Goal: Task Accomplishment & Management: Use online tool/utility

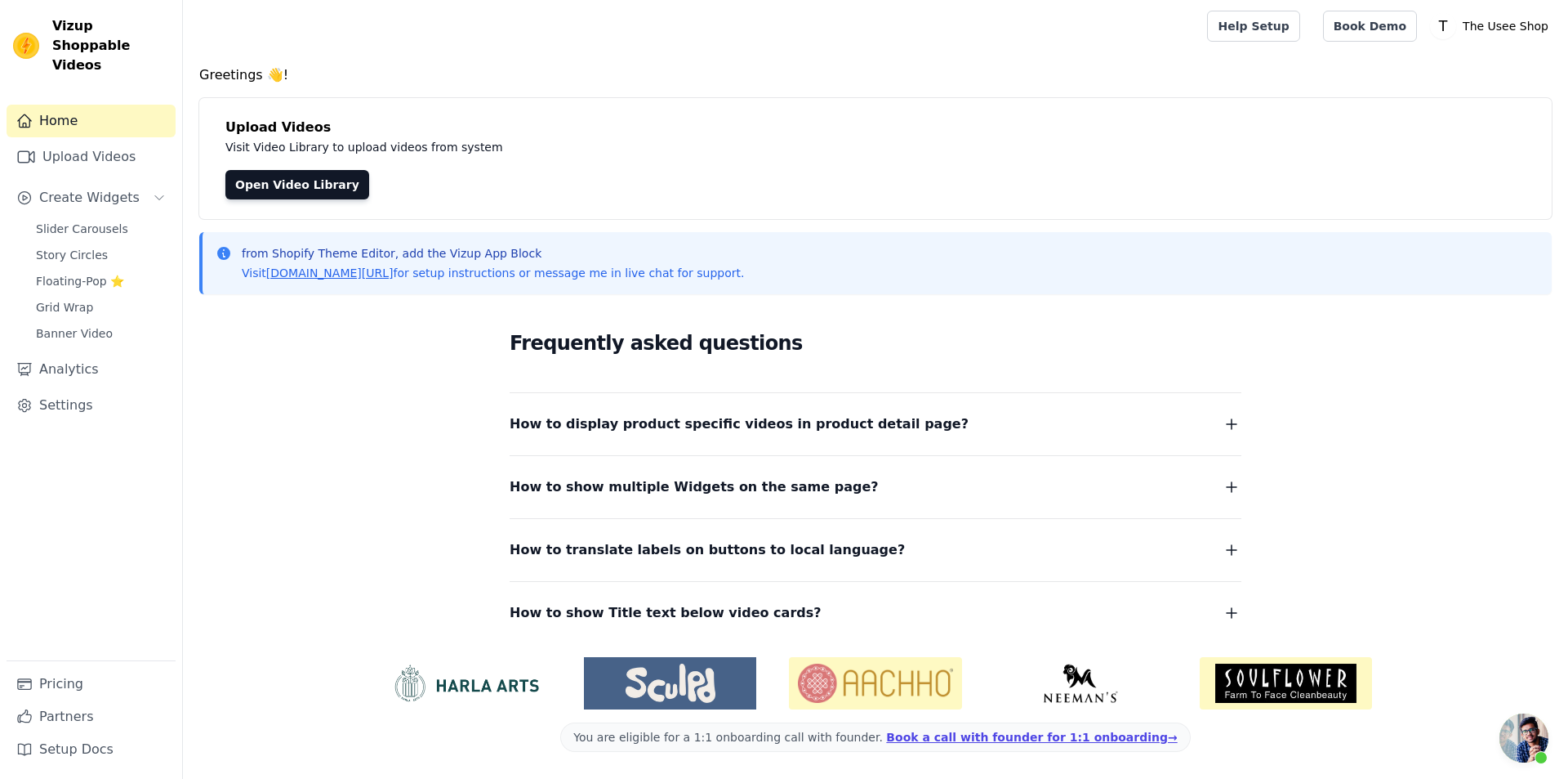
click at [132, 154] on div "Home Upload Videos Create Widgets Slider Carousels Story Circles Floating-Pop ⭐…" at bounding box center [91, 383] width 169 height 556
click at [125, 140] on link "Upload Videos" at bounding box center [91, 157] width 169 height 33
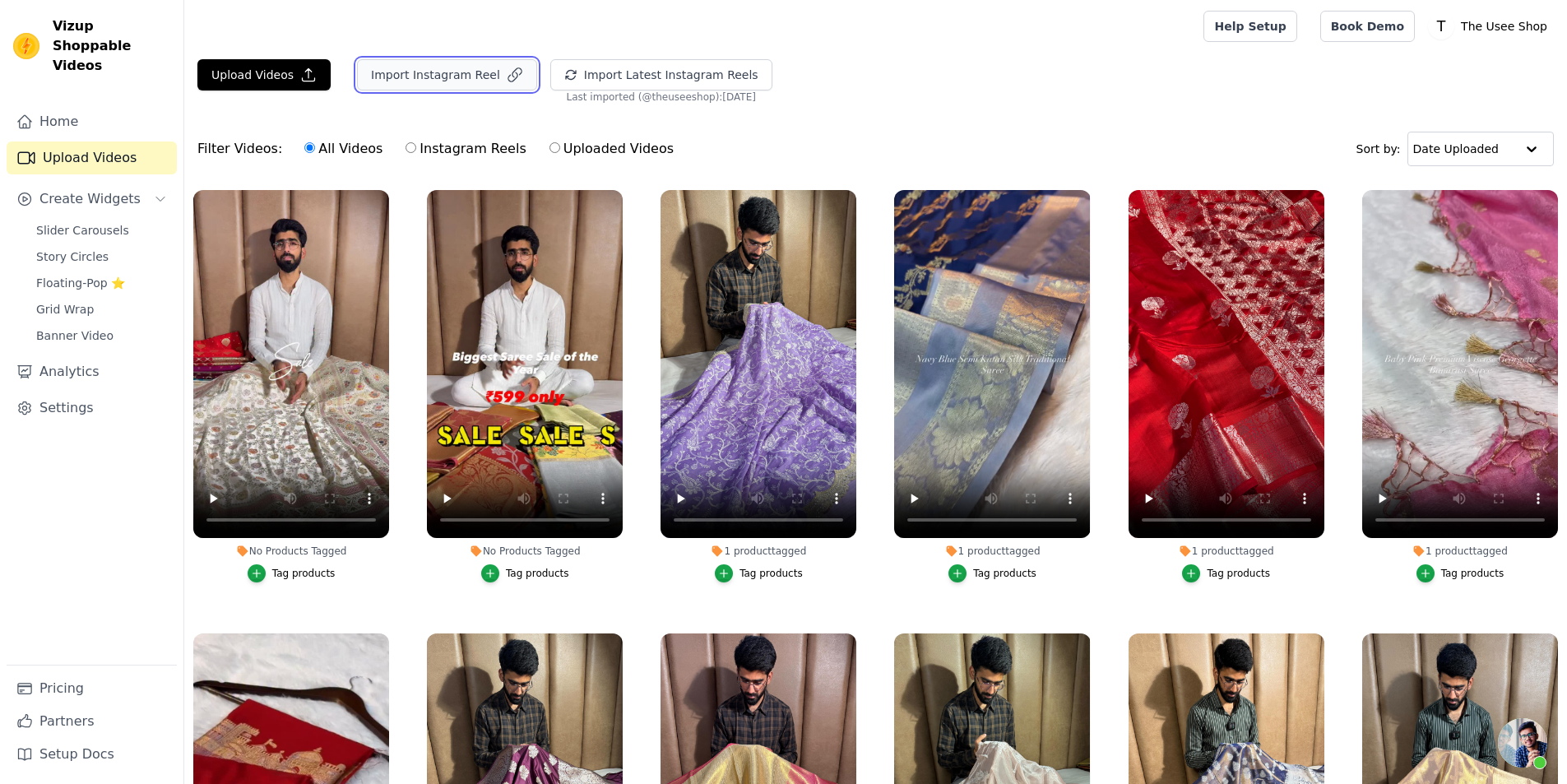
click at [456, 77] on button "Import Instagram Reel" at bounding box center [447, 75] width 180 height 31
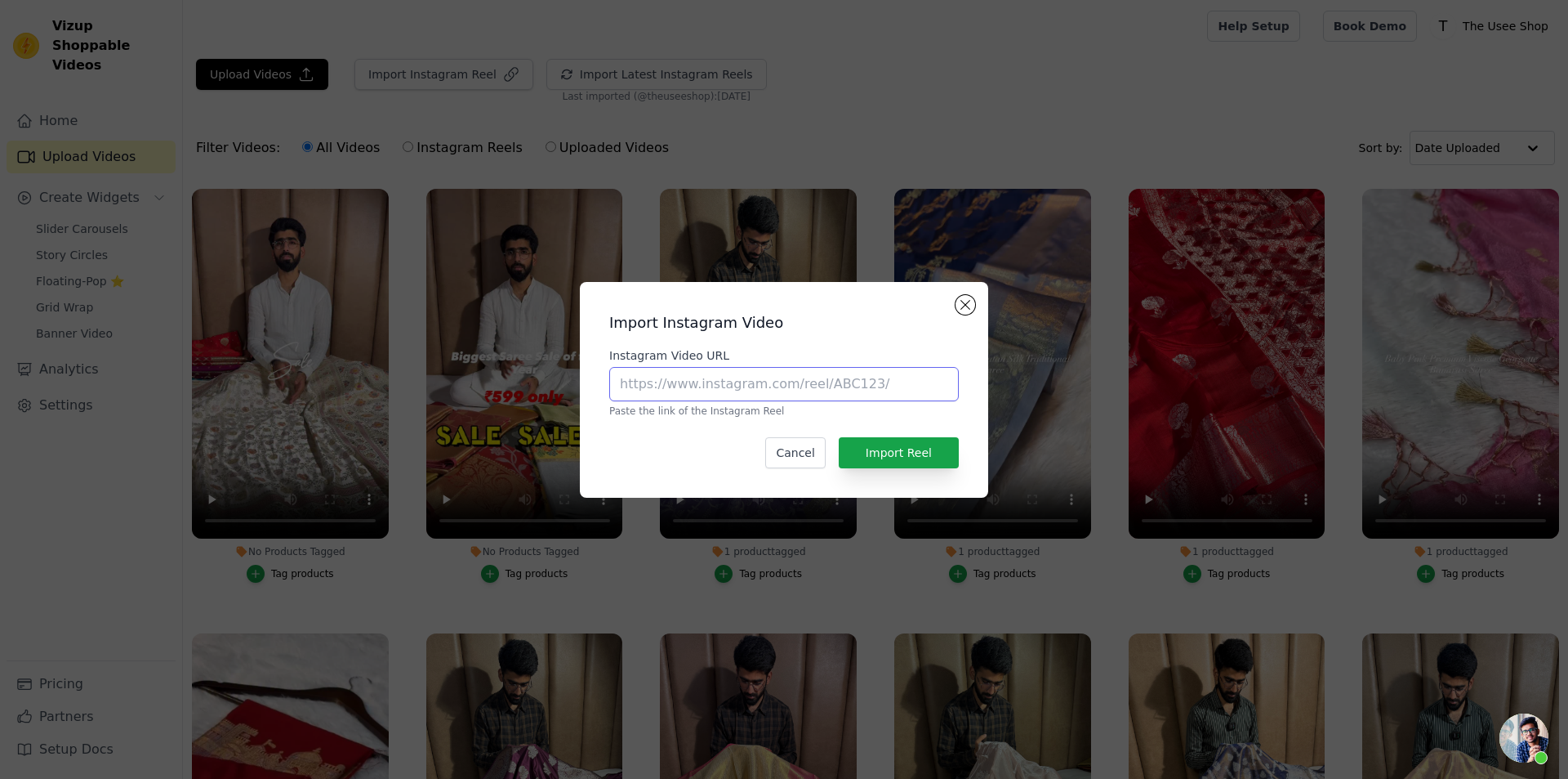
click at [669, 391] on input "Instagram Video URL" at bounding box center [784, 384] width 350 height 35
paste input "[URL][DOMAIN_NAME]"
type input "[URL][DOMAIN_NAME]"
click at [896, 459] on button "Import Reel" at bounding box center [898, 453] width 120 height 31
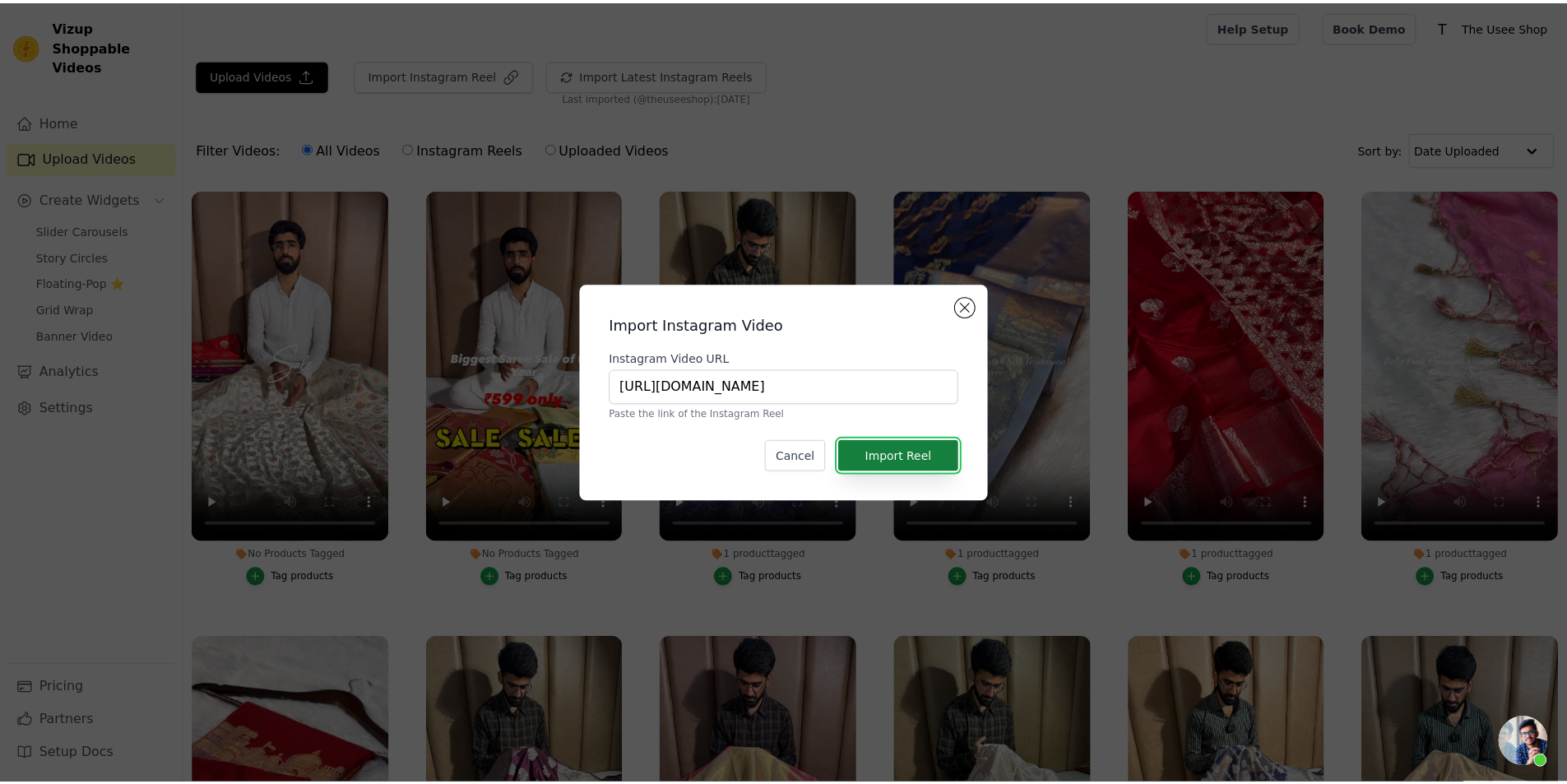
scroll to position [0, 0]
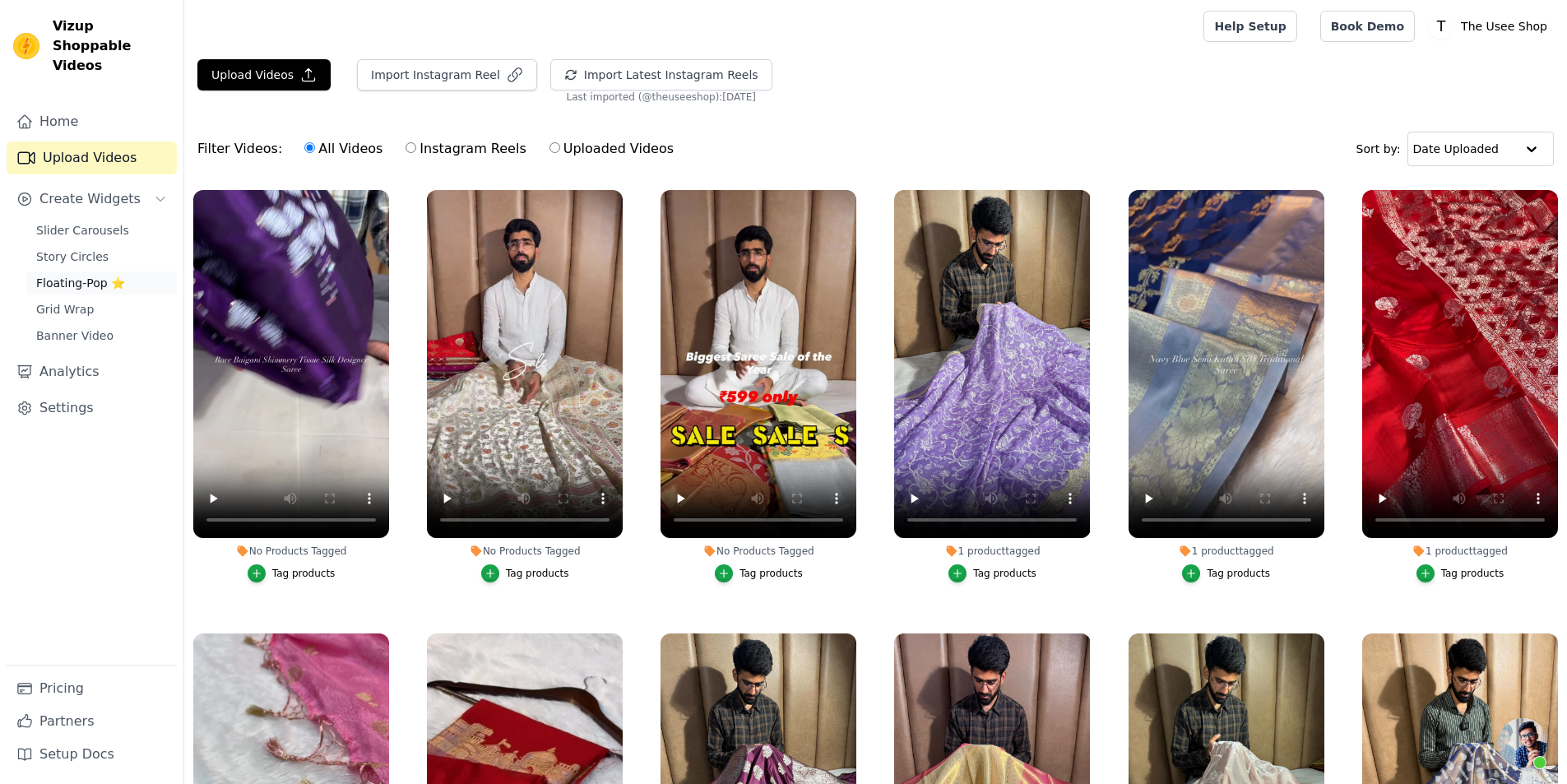
click at [131, 272] on link "Floating-Pop ⭐" at bounding box center [101, 283] width 151 height 23
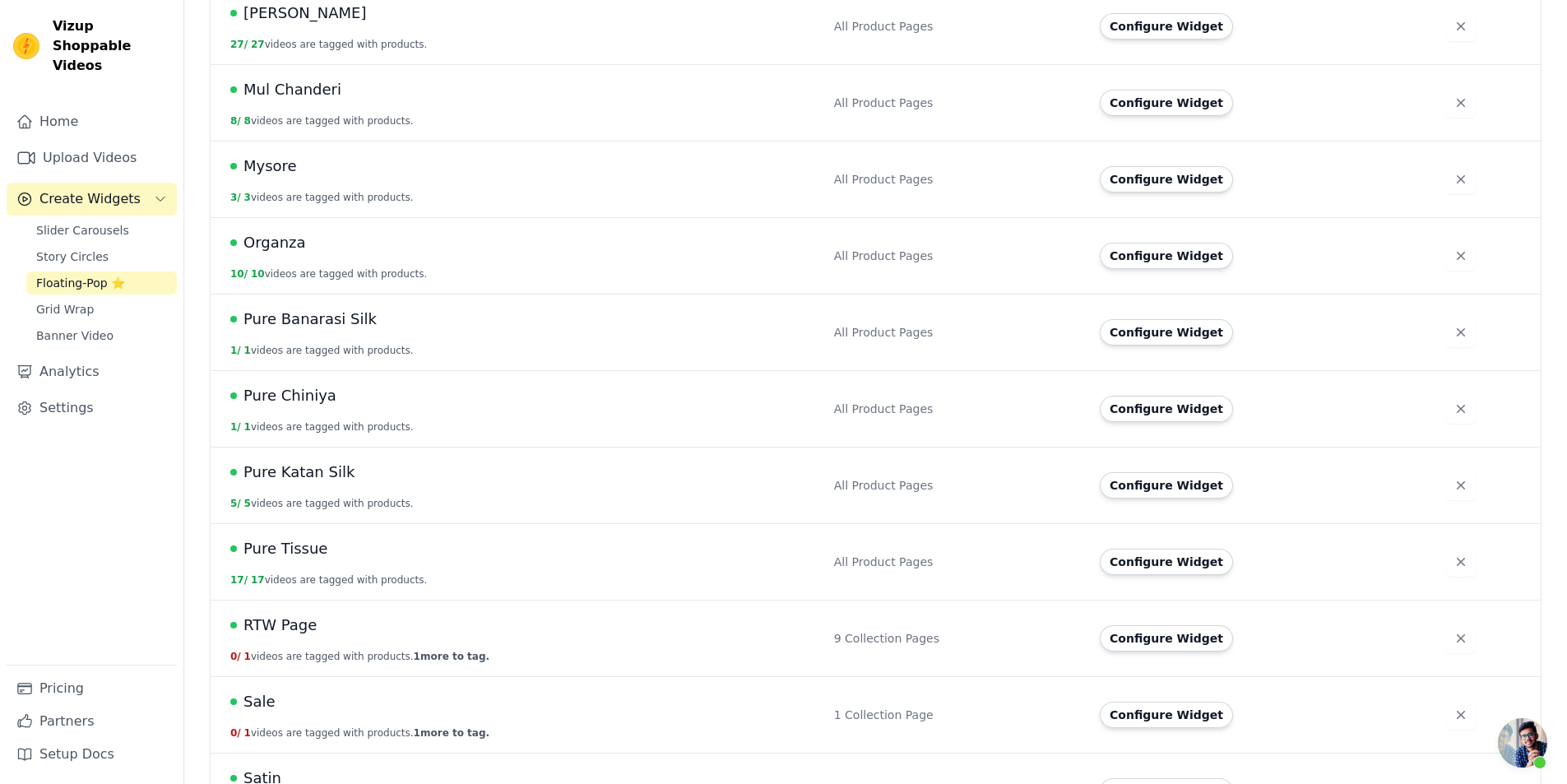
scroll to position [1233, 0]
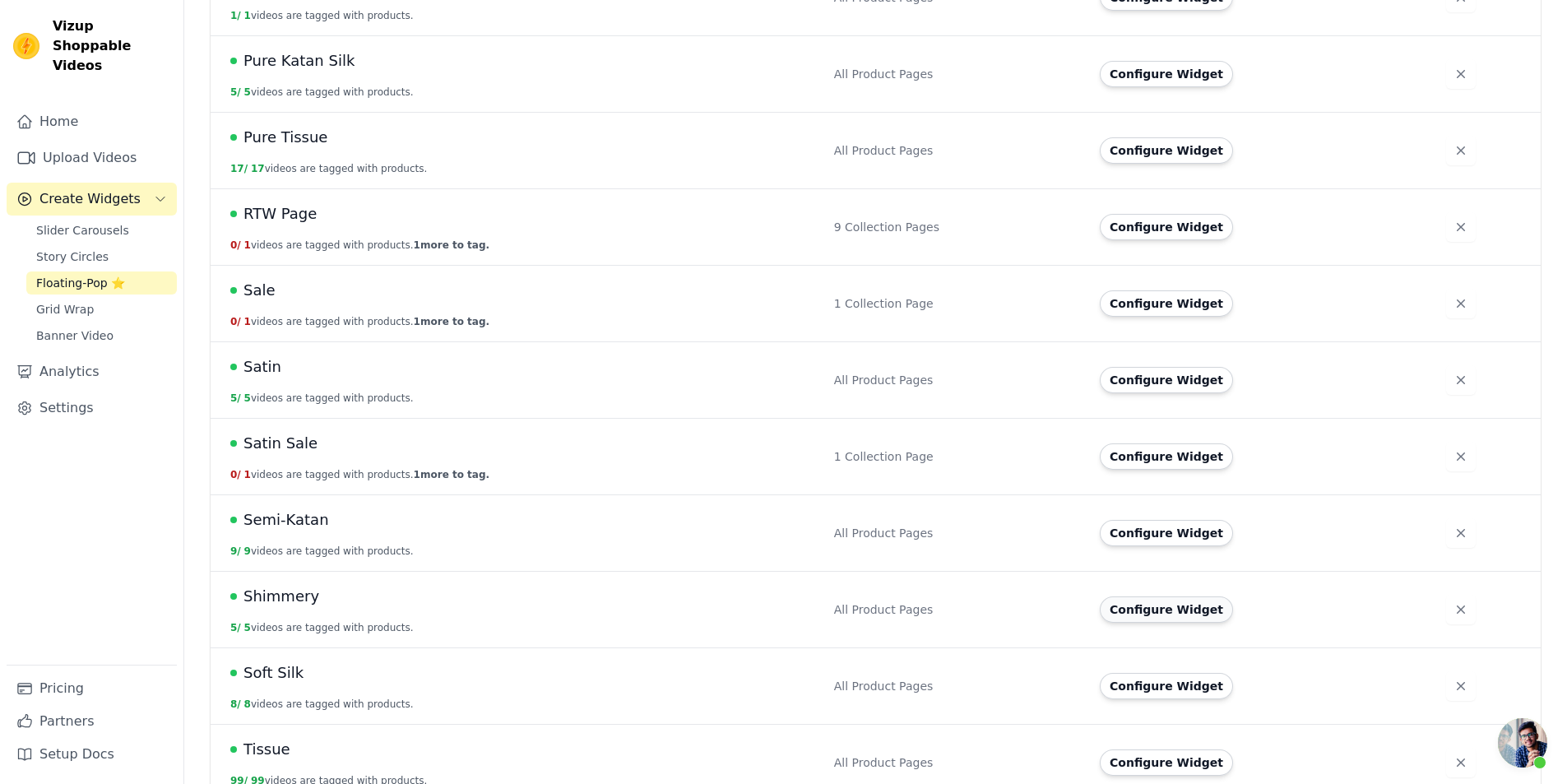
click at [1152, 597] on button "Configure Widget" at bounding box center [1166, 609] width 133 height 26
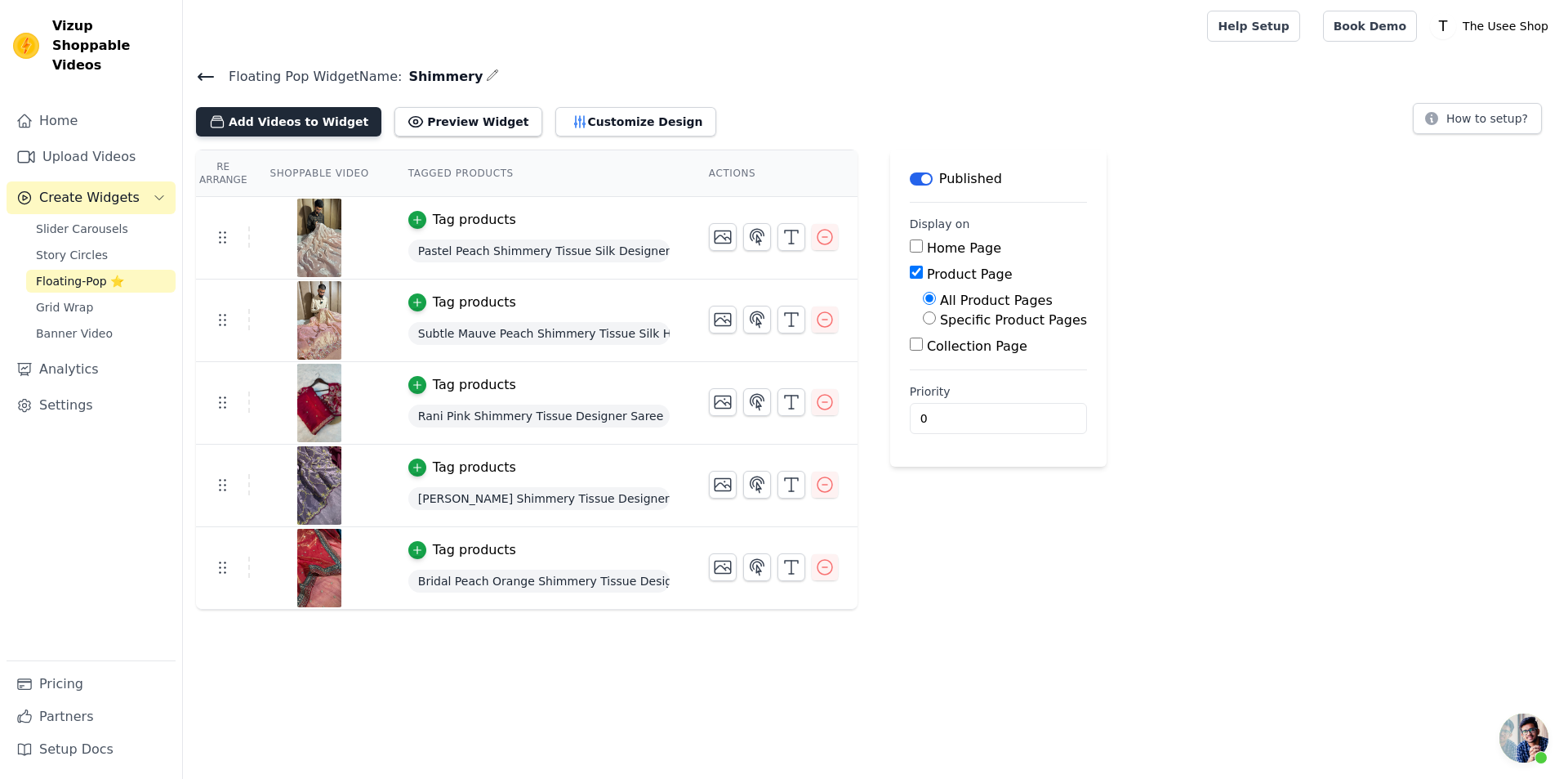
click at [277, 125] on button "Add Videos to Widget" at bounding box center [289, 122] width 185 height 29
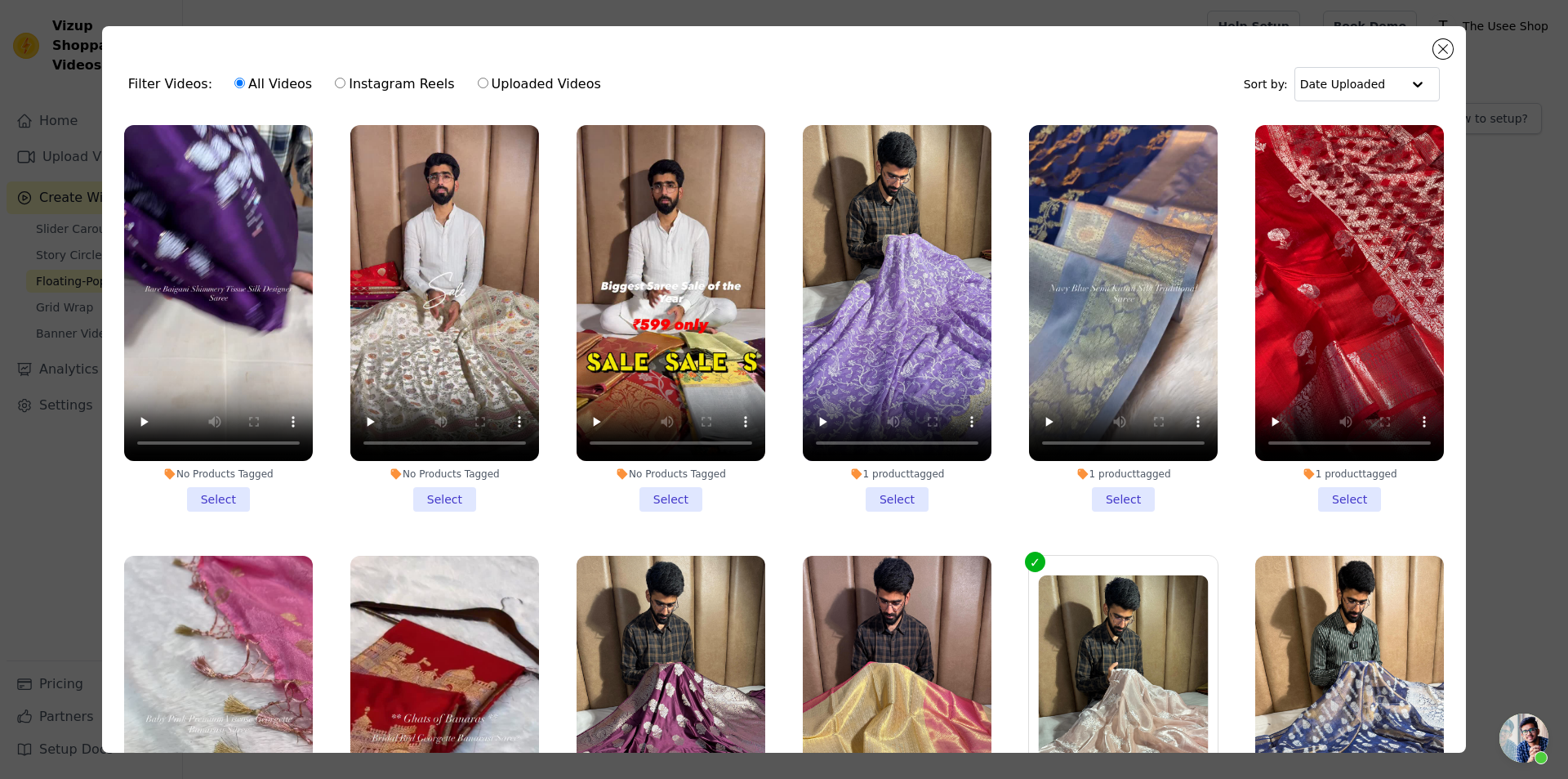
click at [215, 488] on li "No Products Tagged Select" at bounding box center [218, 318] width 189 height 386
click at [0, 0] on input "No Products Tagged Select" at bounding box center [0, 0] width 0 height 0
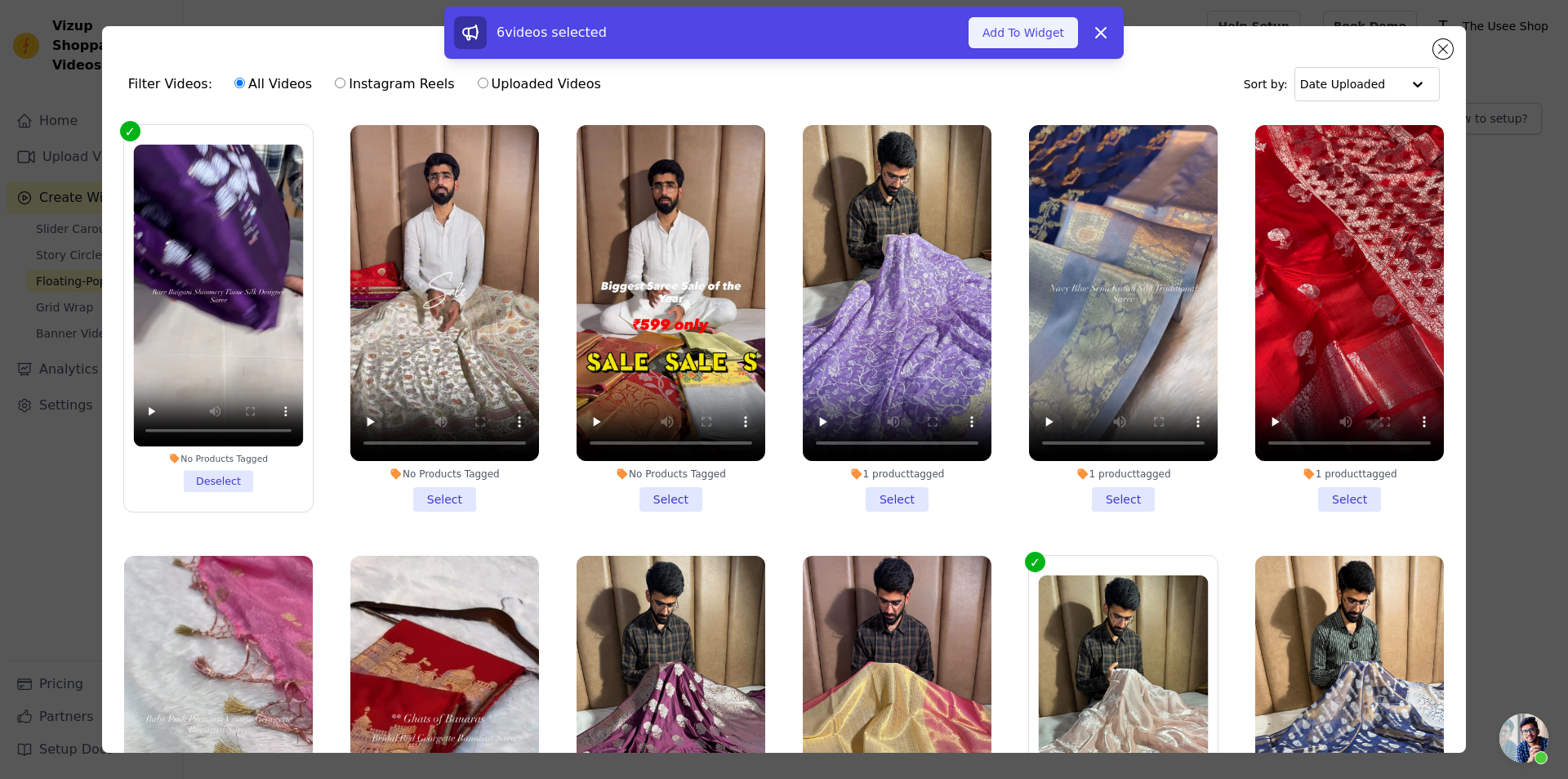
click at [1007, 39] on button "Add To Widget" at bounding box center [1024, 33] width 109 height 31
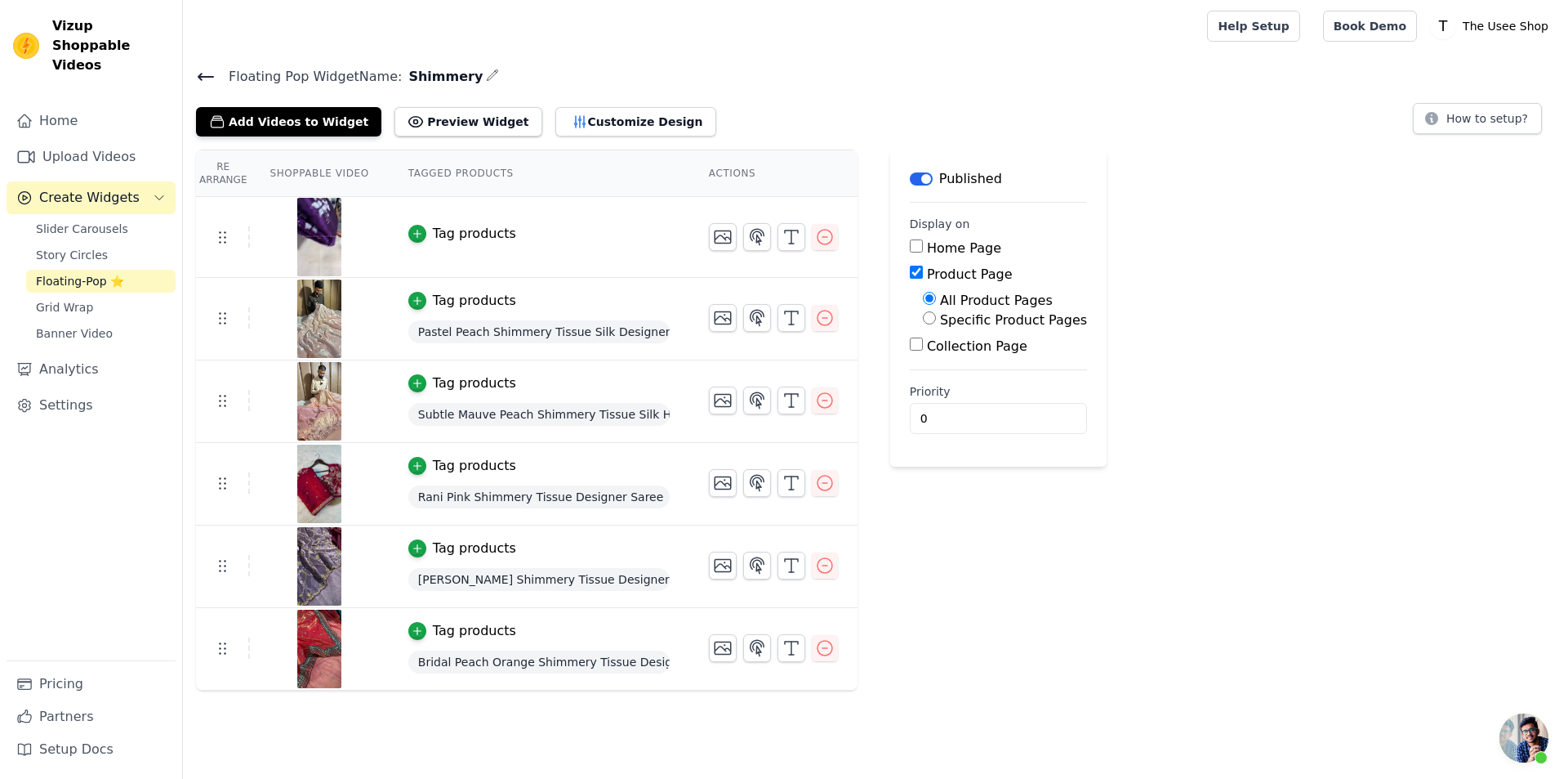
click at [433, 235] on div "Tag products" at bounding box center [474, 234] width 83 height 20
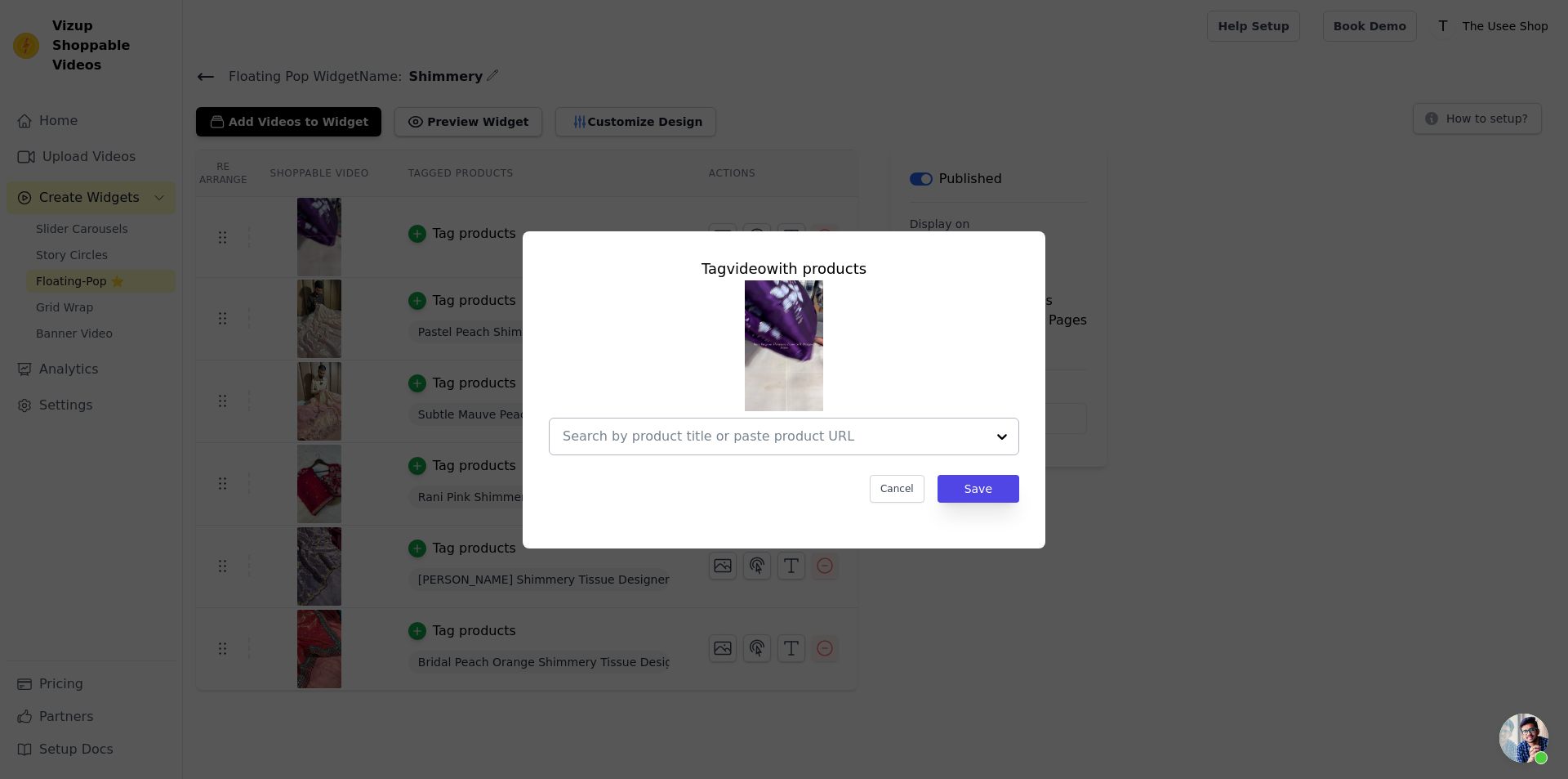
click at [722, 444] on input "text" at bounding box center [774, 436] width 423 height 20
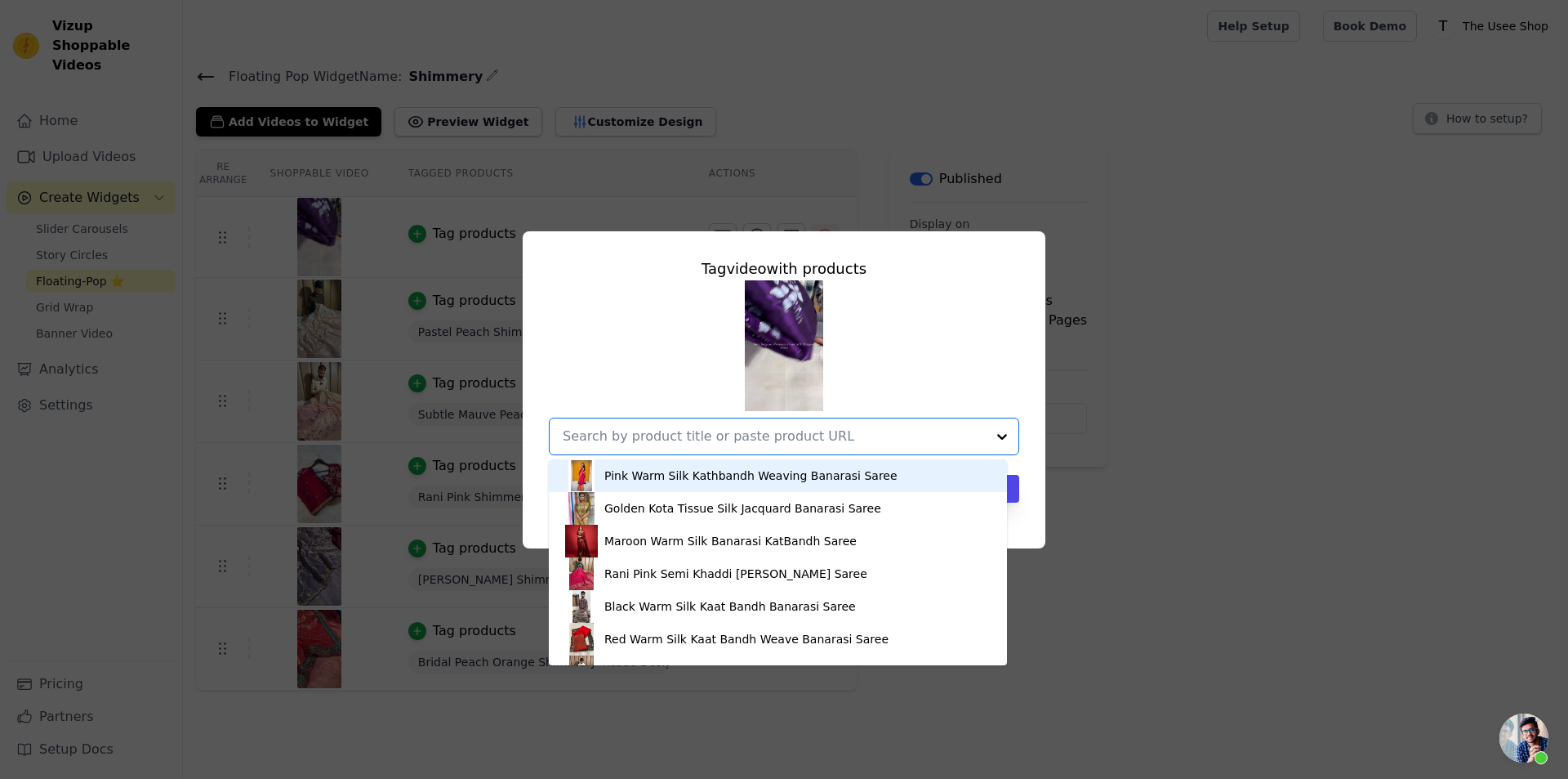
paste input "https://theuseeshop.com/products/baigani-shimmery-tissue-silk-designer-saree?_p…"
type input "https://theuseeshop.com/products/baigani-shimmery-tissue-silk-designer-saree?_p…"
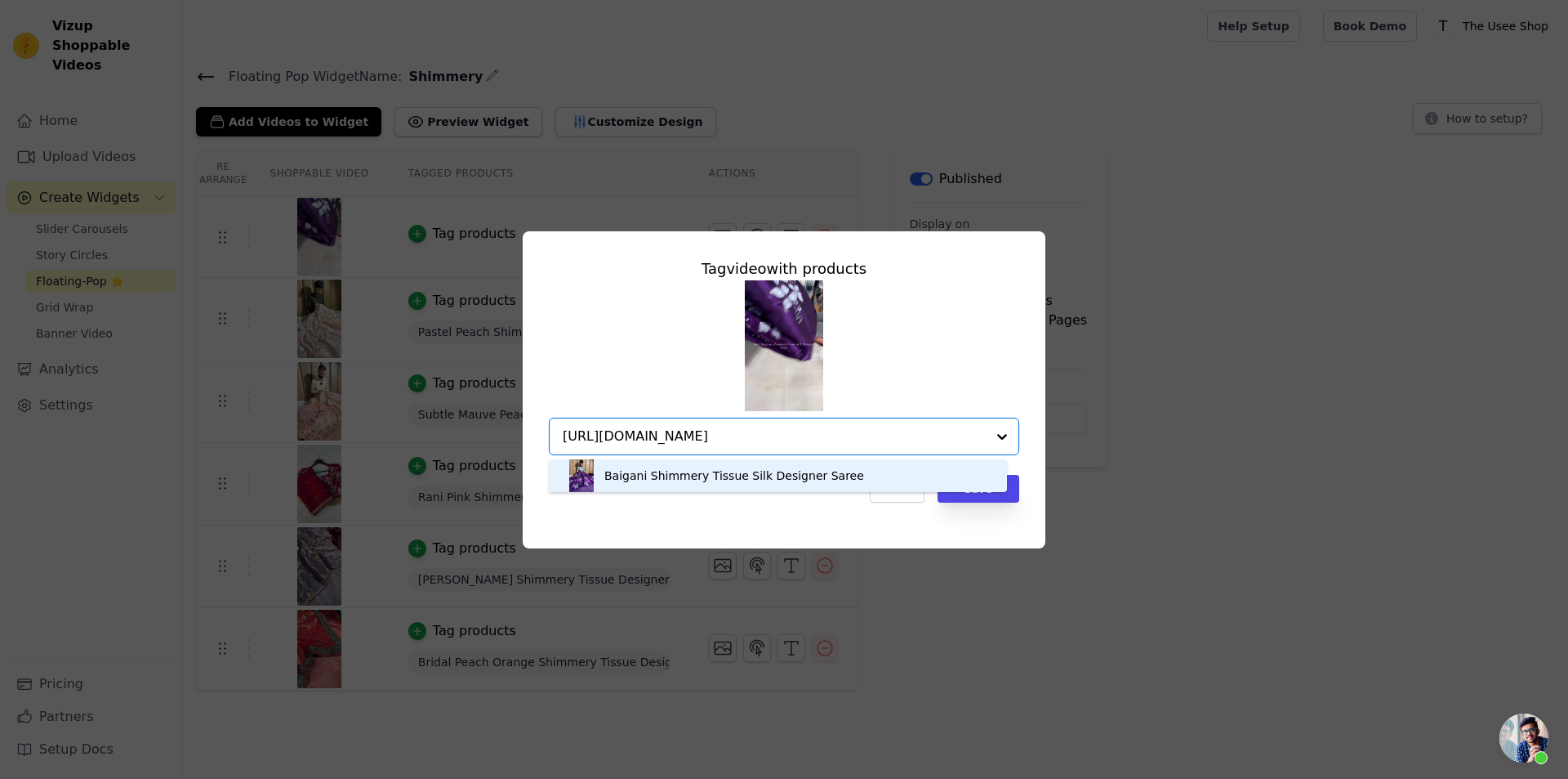
click at [590, 474] on img at bounding box center [582, 476] width 33 height 33
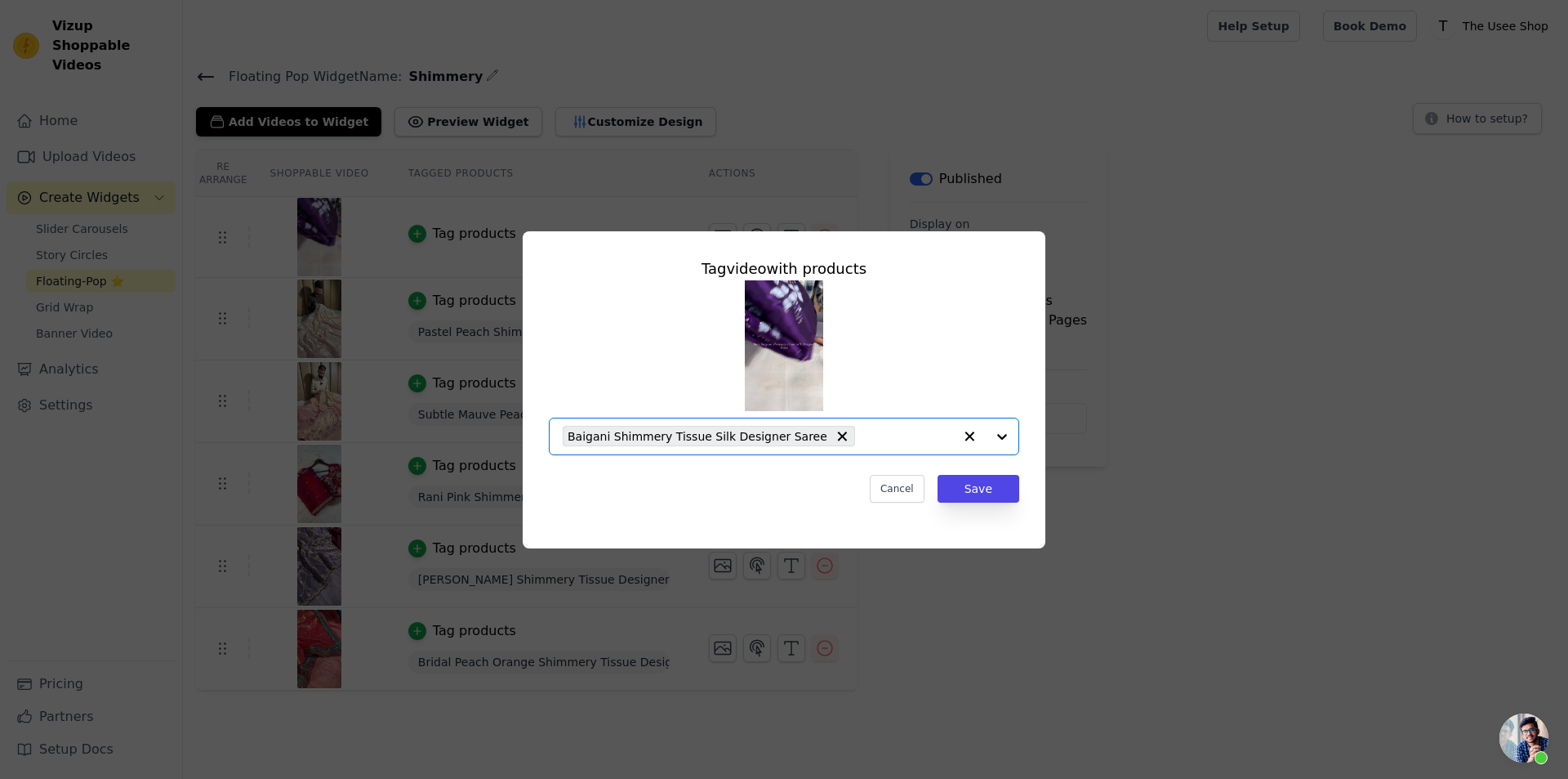
scroll to position [0, 0]
click at [989, 484] on button "Save" at bounding box center [979, 488] width 81 height 28
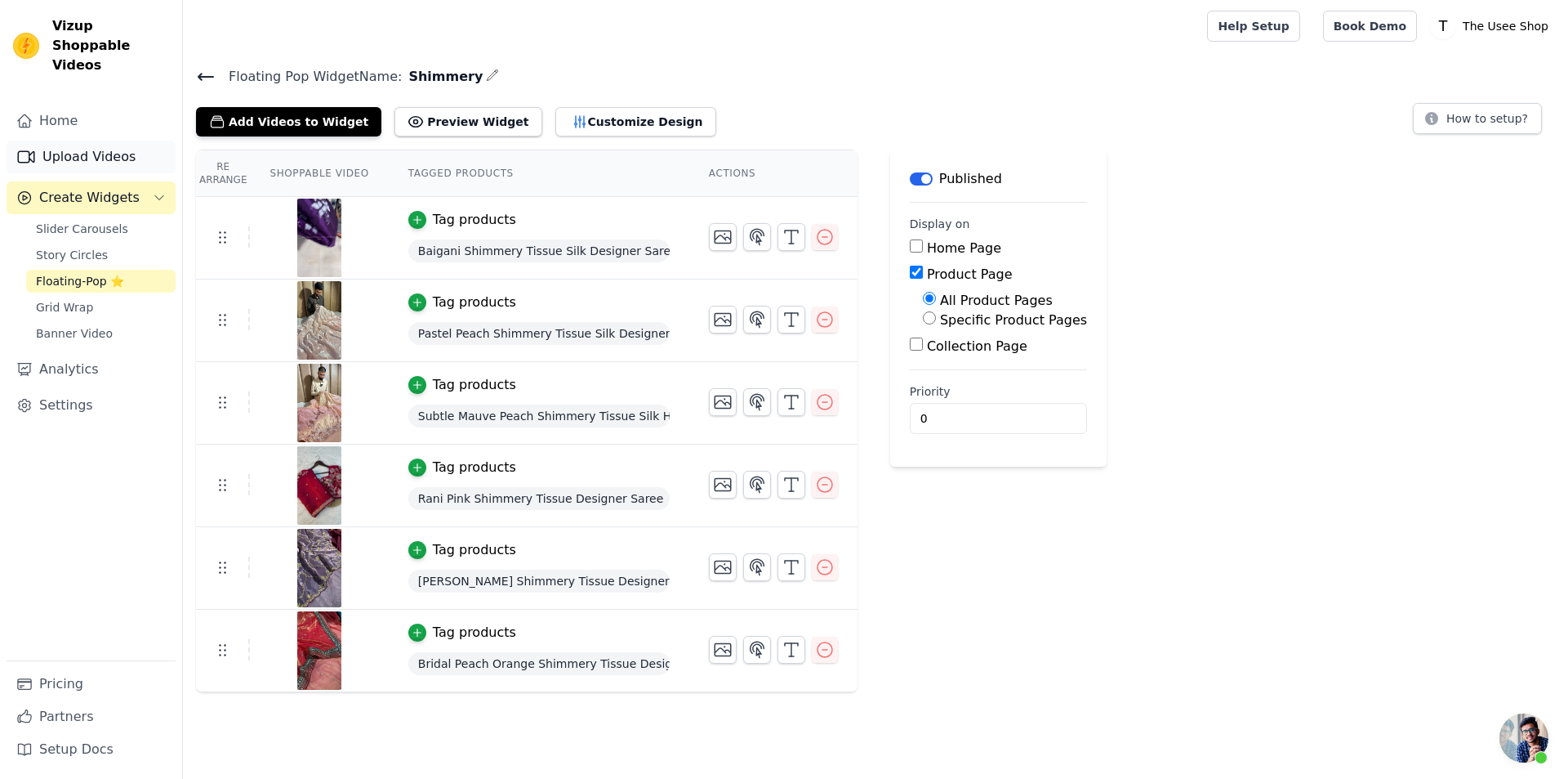
click at [103, 141] on link "Upload Videos" at bounding box center [91, 157] width 169 height 33
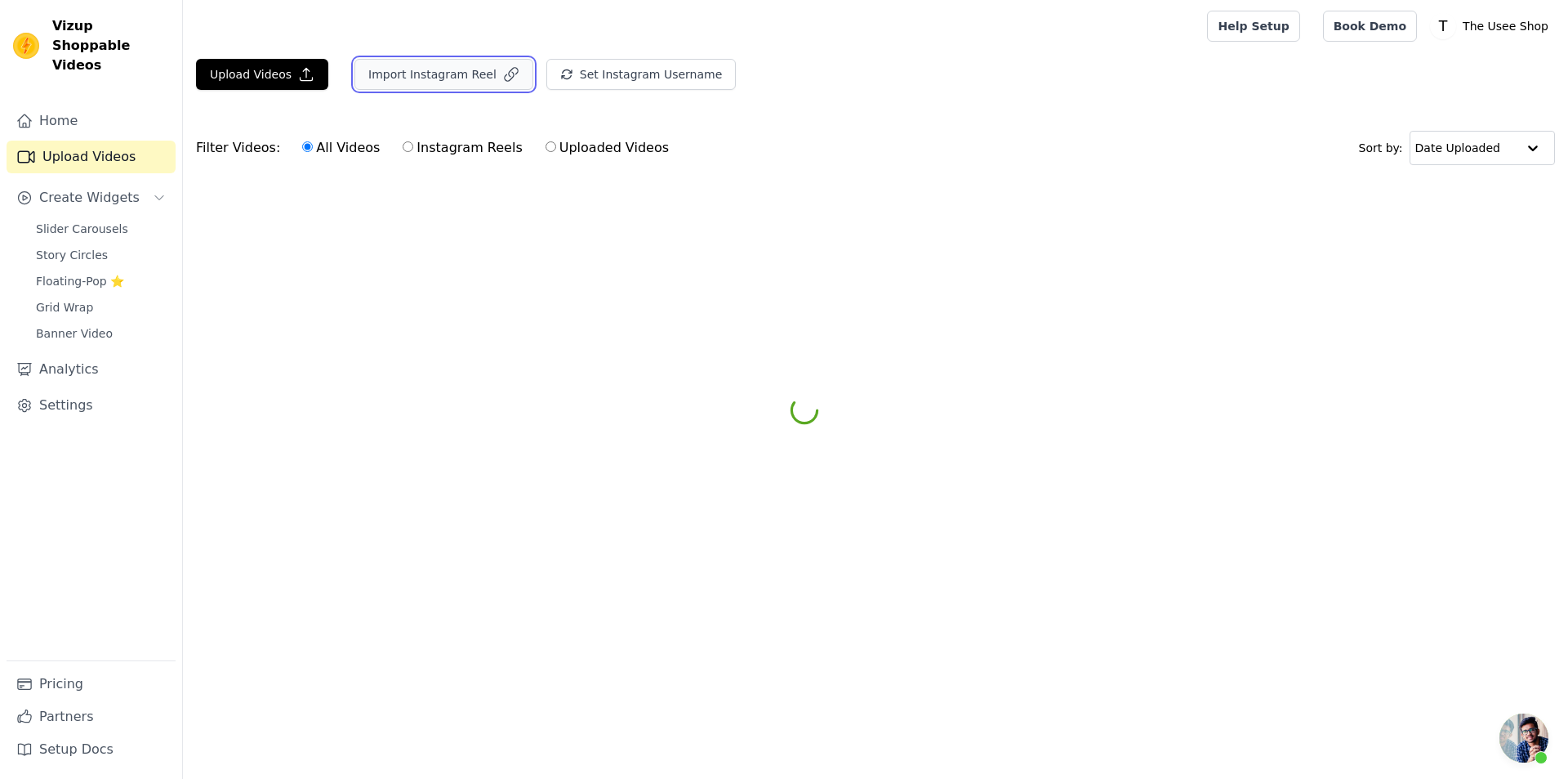
click at [422, 73] on button "Import Instagram Reel" at bounding box center [444, 74] width 179 height 31
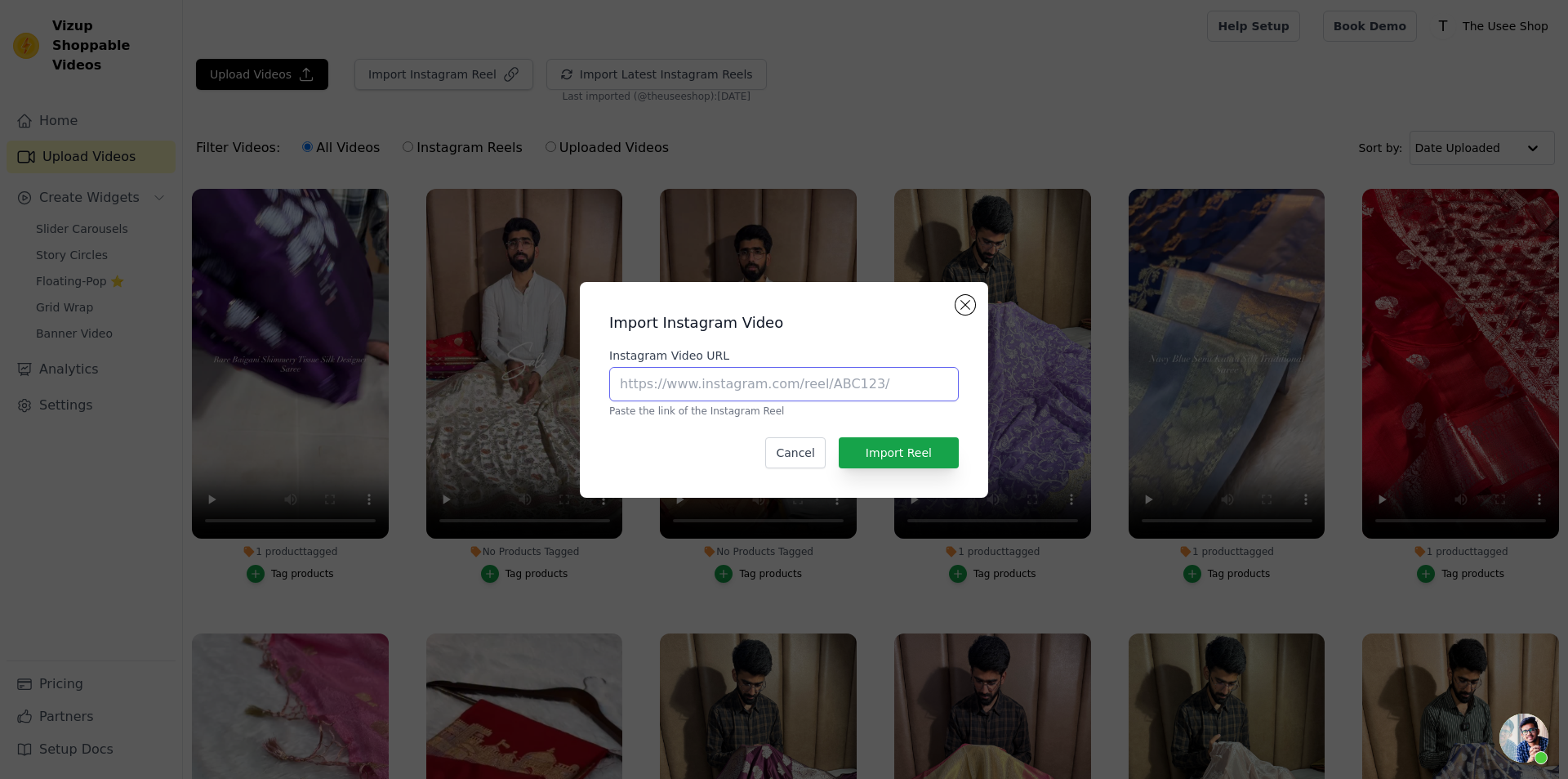
click at [689, 386] on input "Instagram Video URL" at bounding box center [784, 384] width 350 height 35
paste input "https://www.instagram.com/reel/DPDX1t8ERXn/?utm_source=ig_web_copy_link&igsh=MT…"
type input "https://www.instagram.com/reel/DPDX1t8ERXn/?utm_source=ig_web_copy_link&igsh=MT…"
click at [907, 450] on button "Import Reel" at bounding box center [898, 453] width 120 height 31
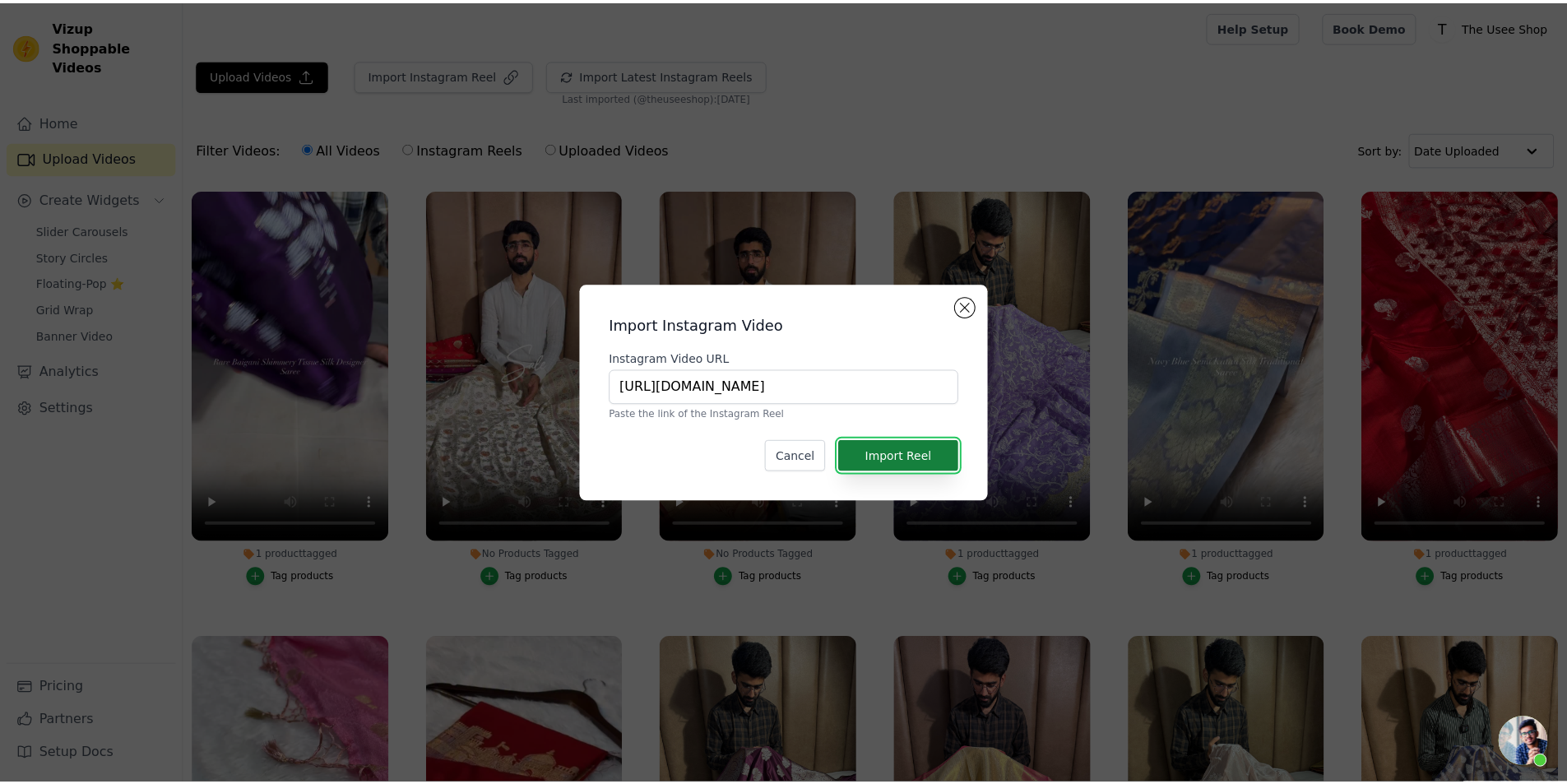
scroll to position [0, 0]
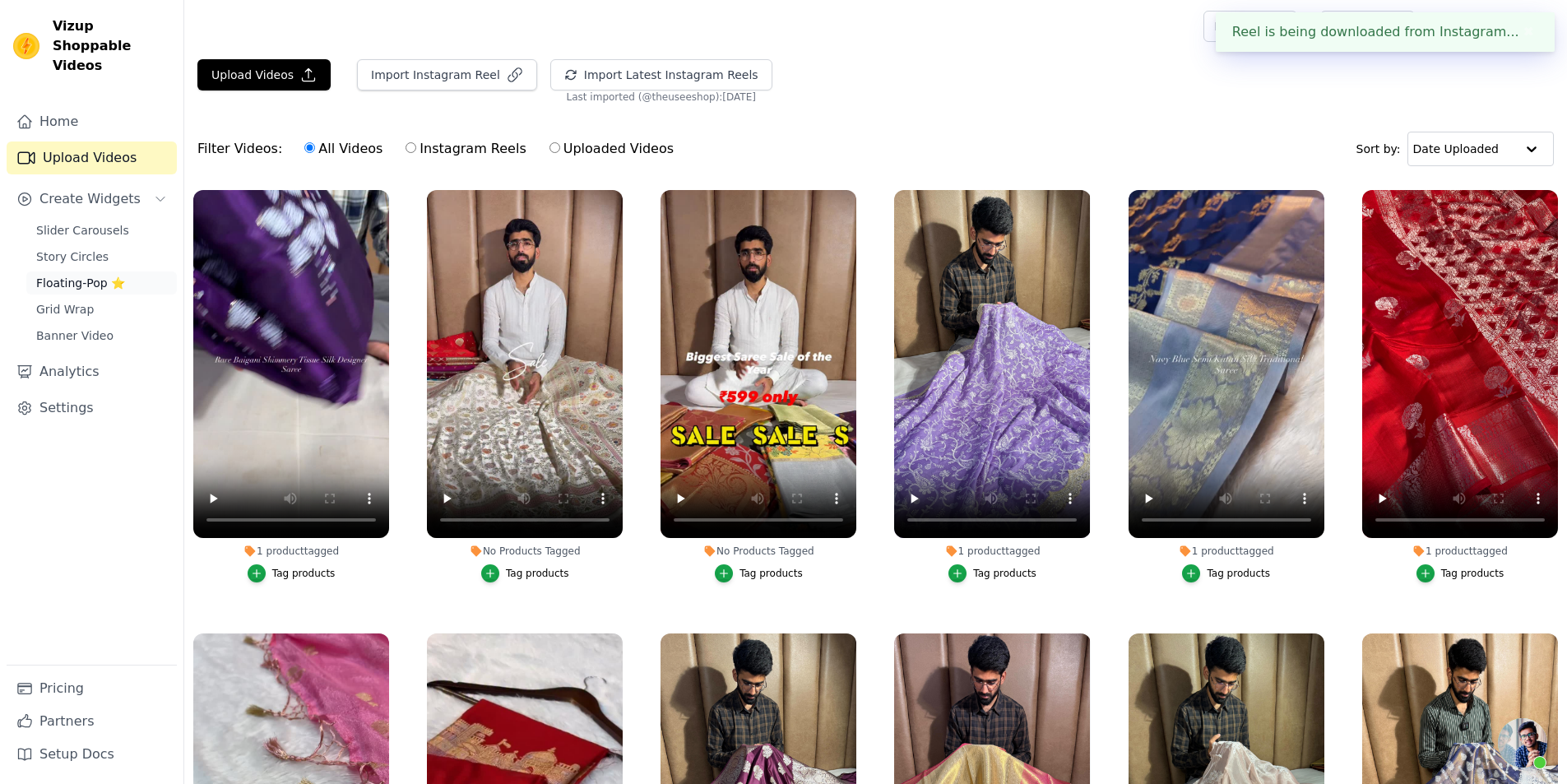
click at [104, 274] on span "Floating-Pop ⭐" at bounding box center [81, 282] width 89 height 17
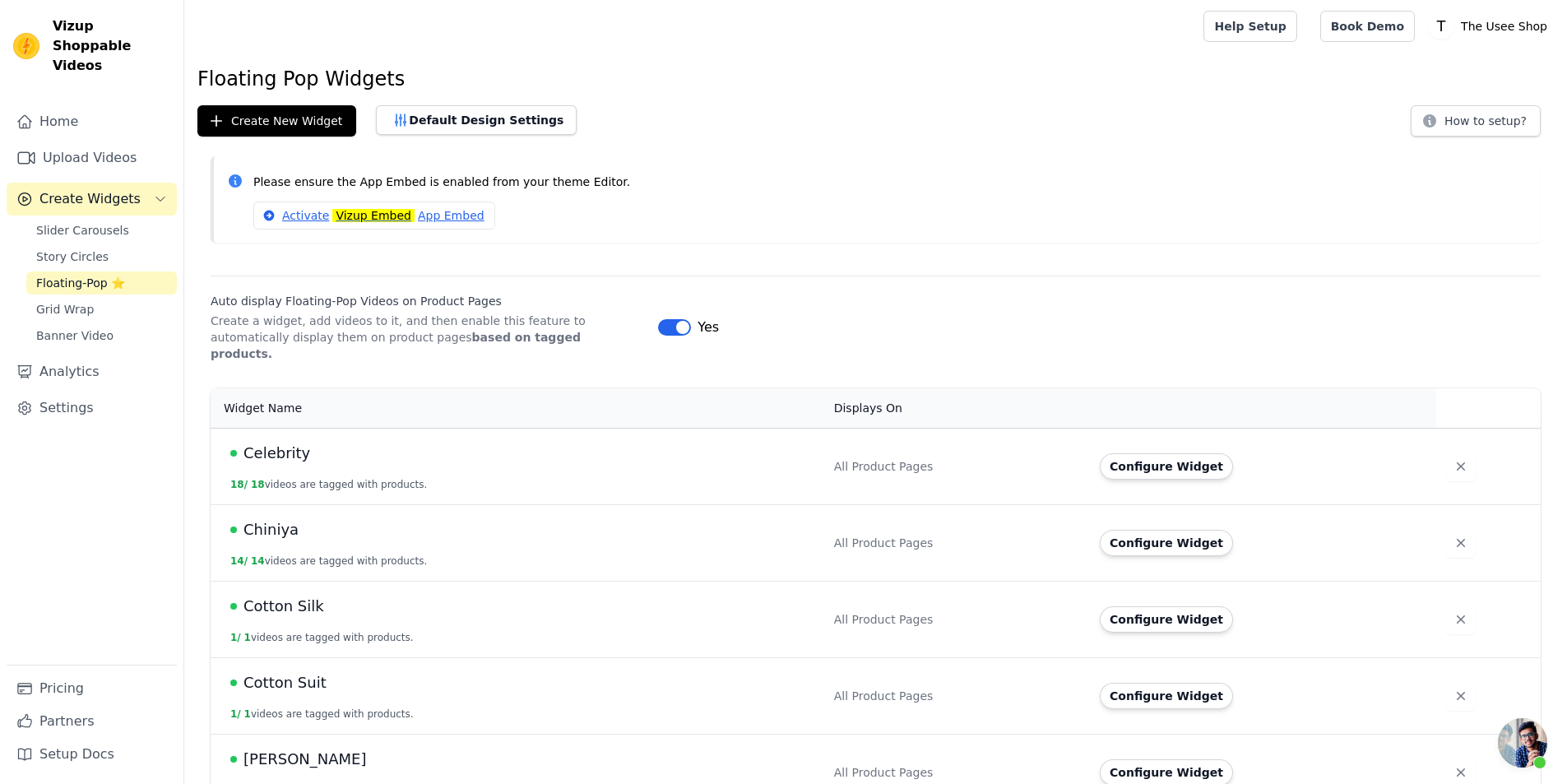
scroll to position [411, 0]
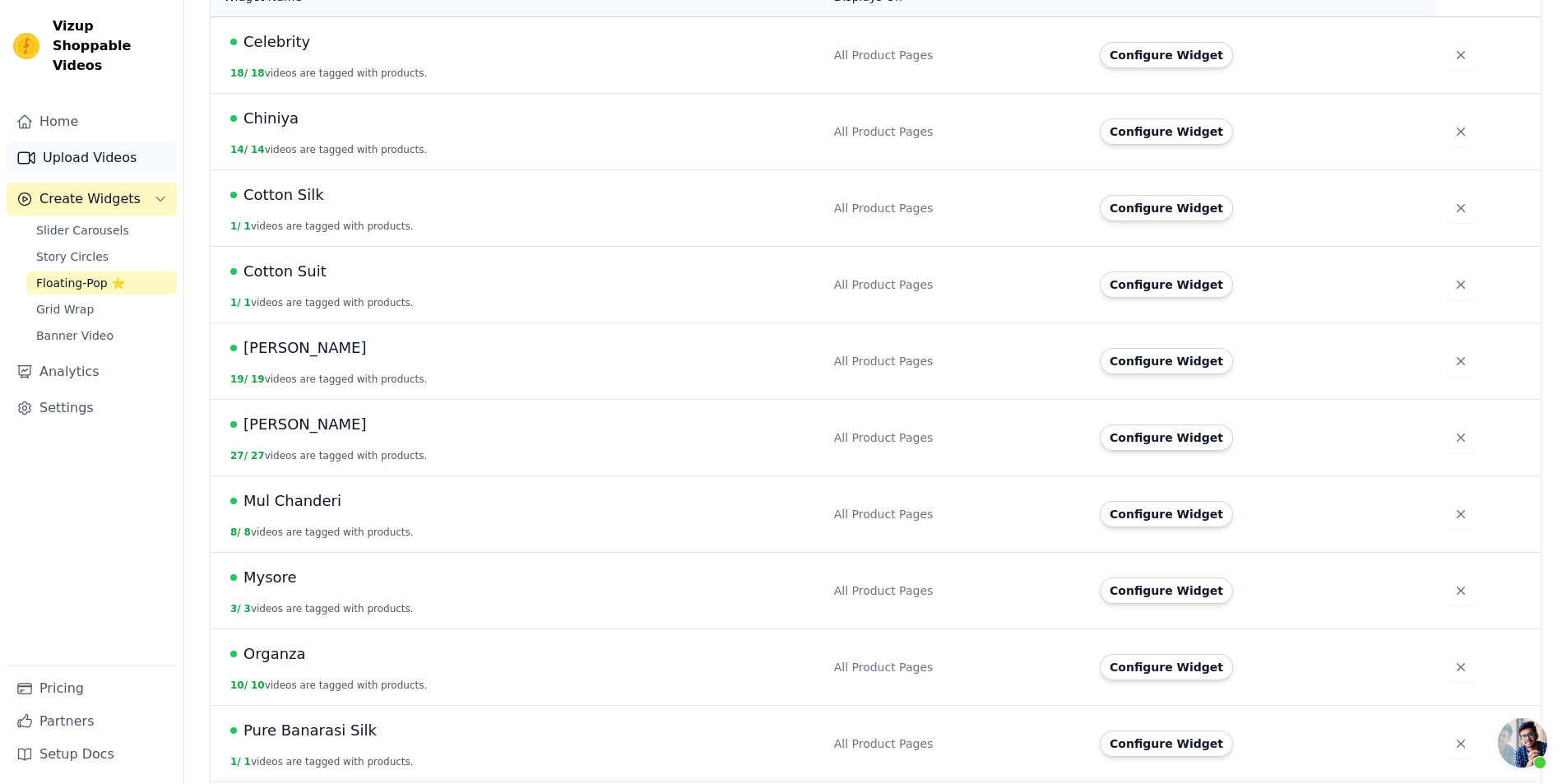
click at [109, 141] on link "Upload Videos" at bounding box center [92, 158] width 170 height 33
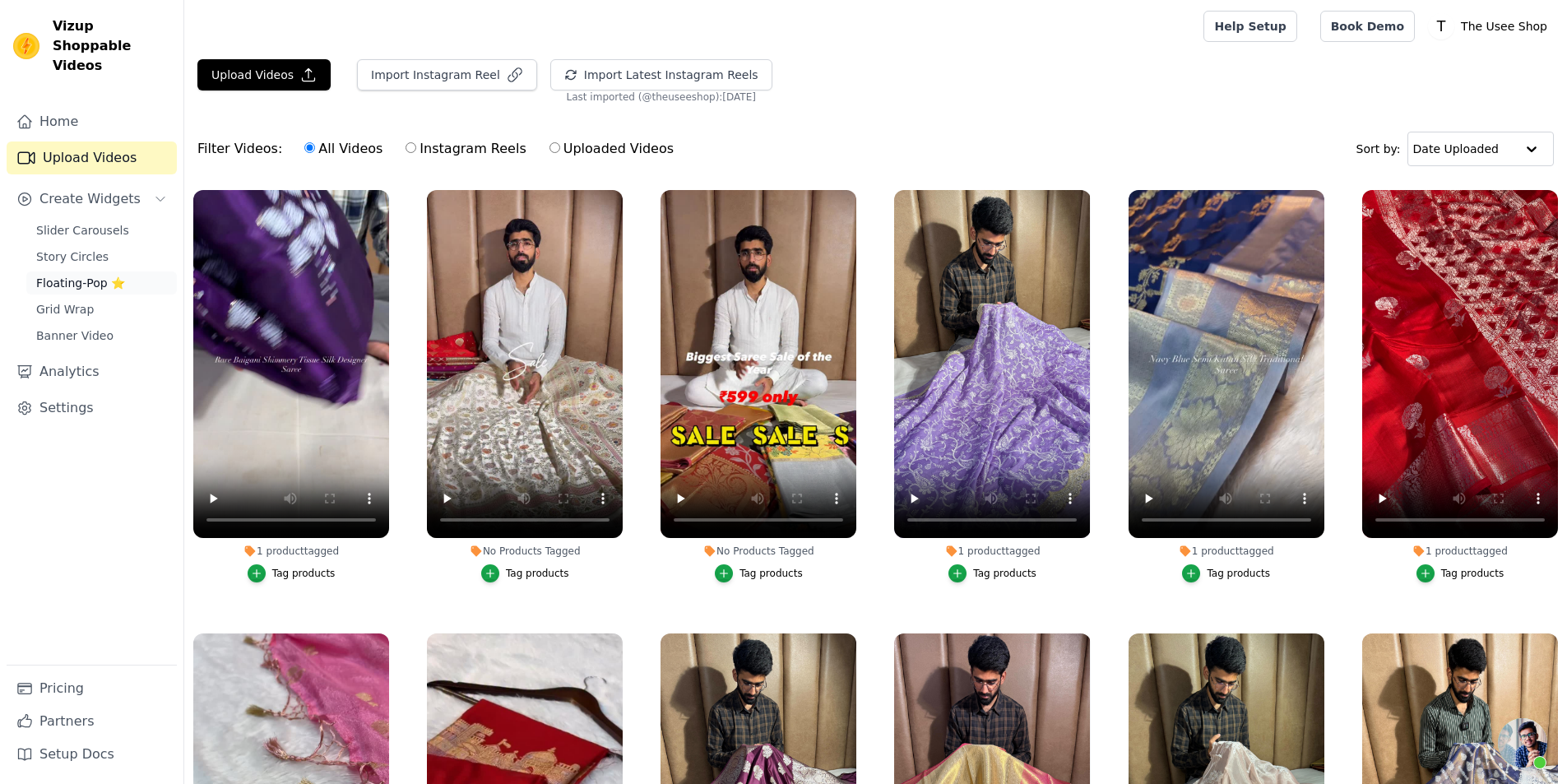
click at [119, 274] on span "Floating-Pop ⭐" at bounding box center [81, 282] width 89 height 17
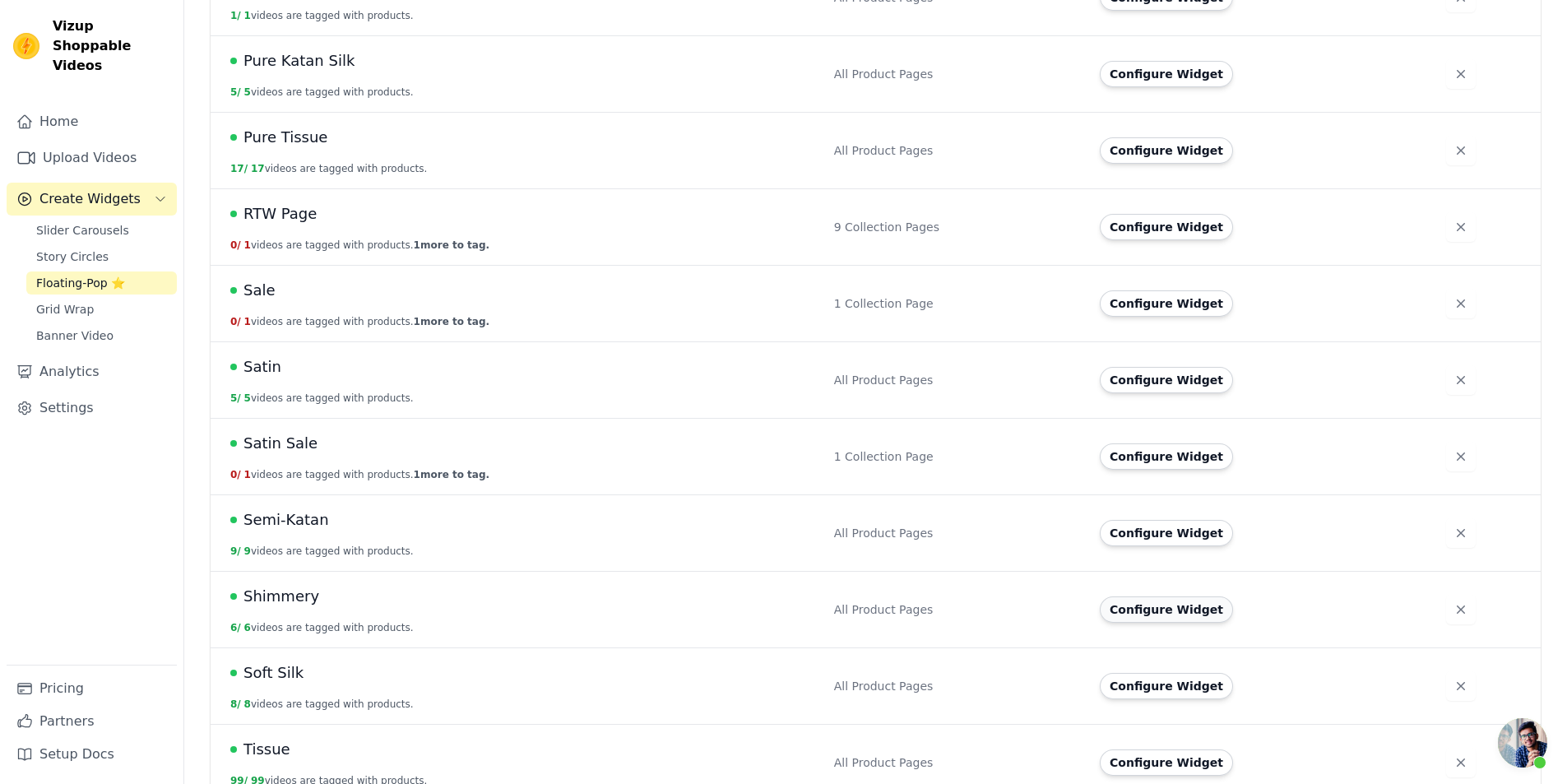
scroll to position [1316, 0]
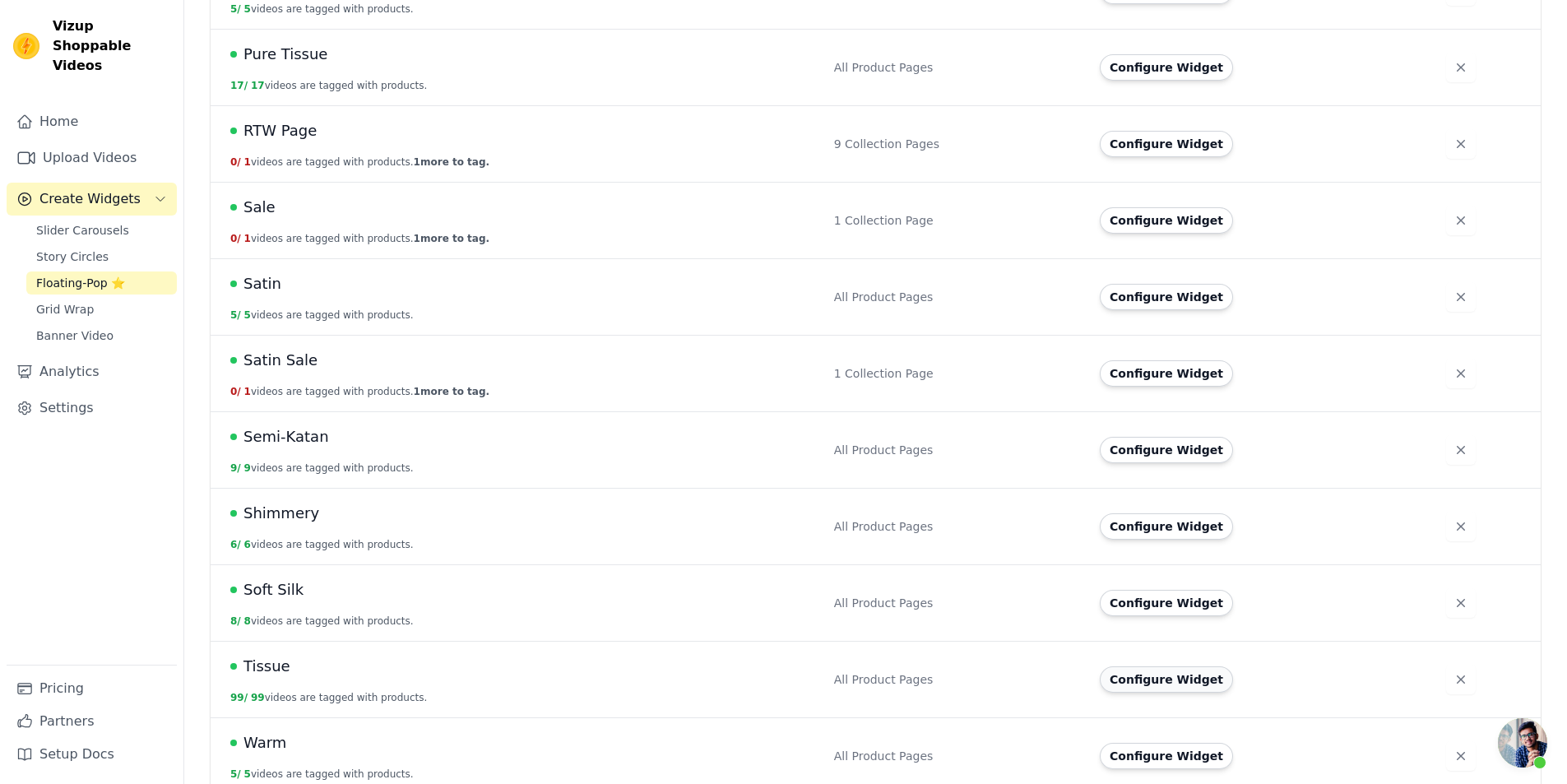
click at [1152, 666] on button "Configure Widget" at bounding box center [1166, 679] width 133 height 26
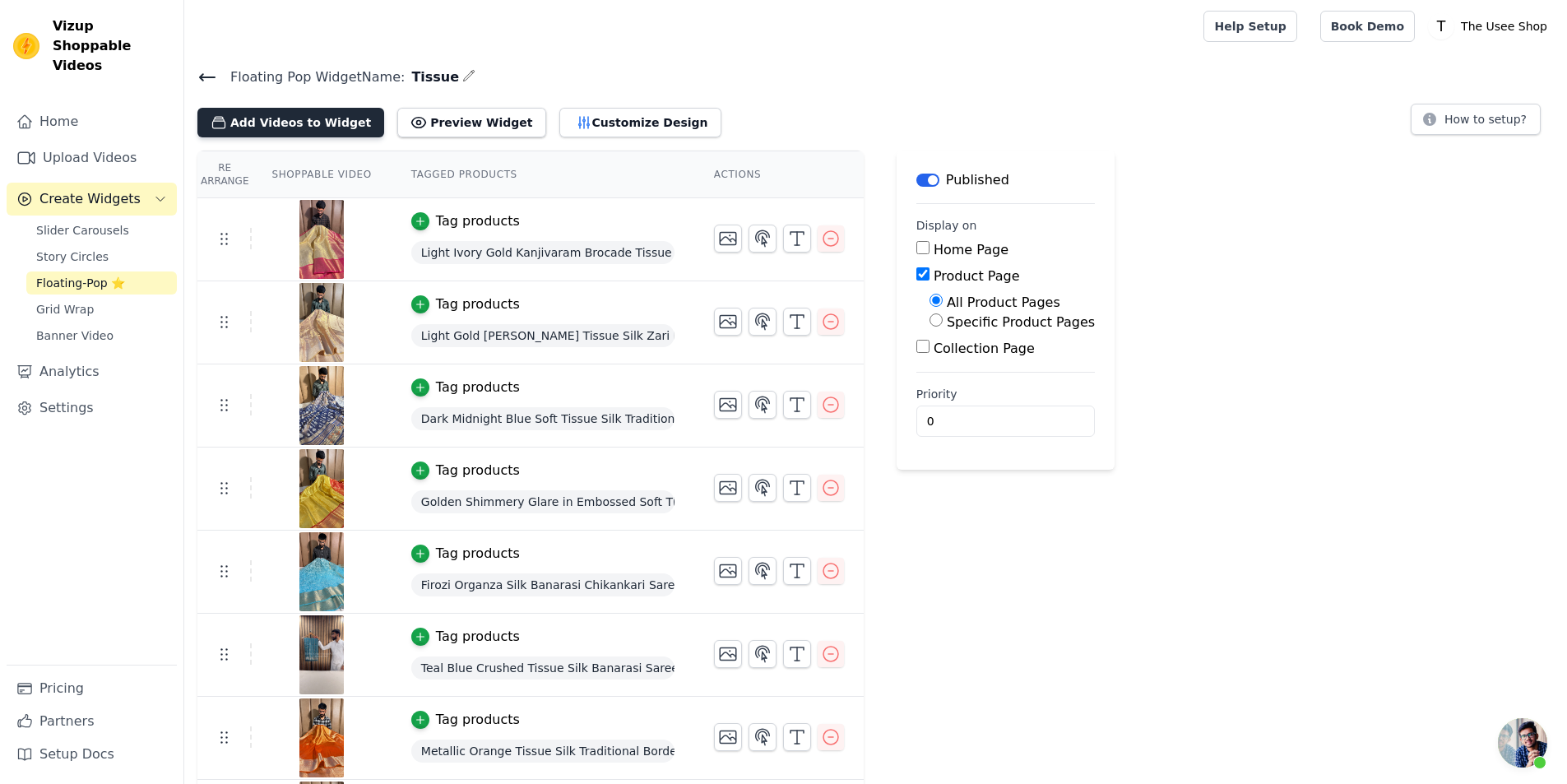
click at [282, 128] on button "Add Videos to Widget" at bounding box center [291, 123] width 187 height 30
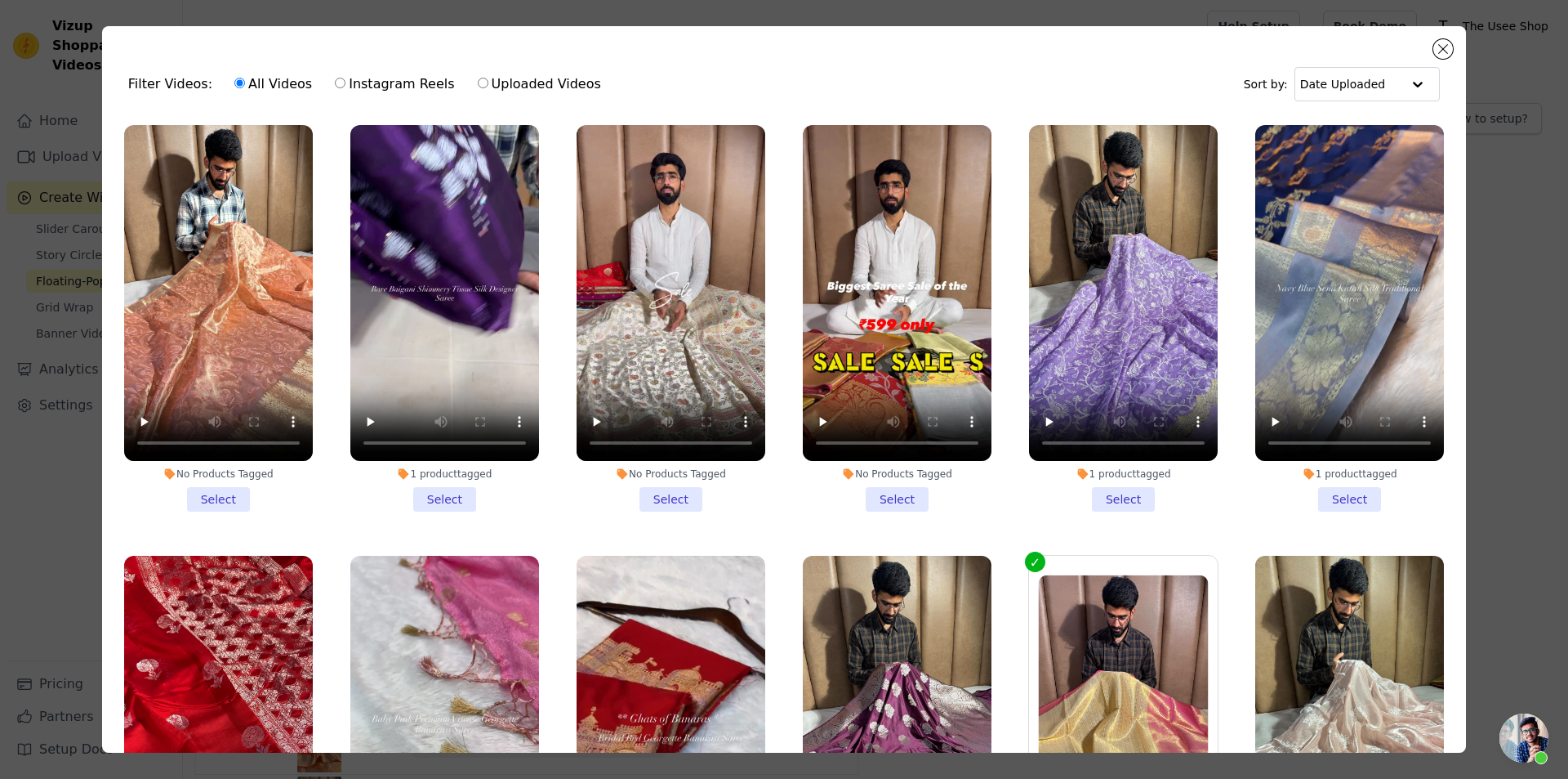
click at [220, 499] on li "No Products Tagged Select" at bounding box center [218, 318] width 189 height 386
click at [0, 0] on input "No Products Tagged Select" at bounding box center [0, 0] width 0 height 0
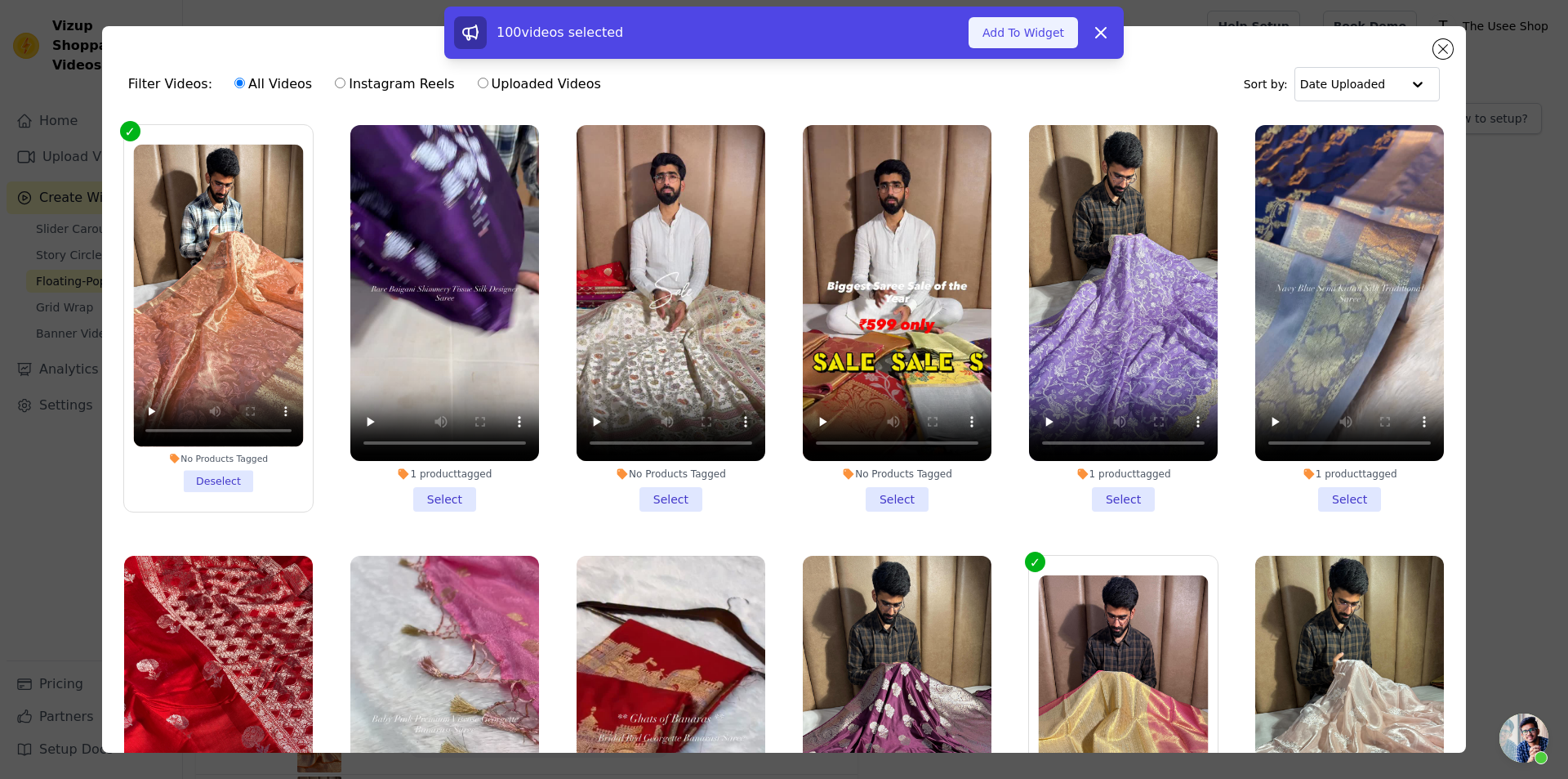
click at [984, 23] on button "Add To Widget" at bounding box center [1024, 33] width 109 height 31
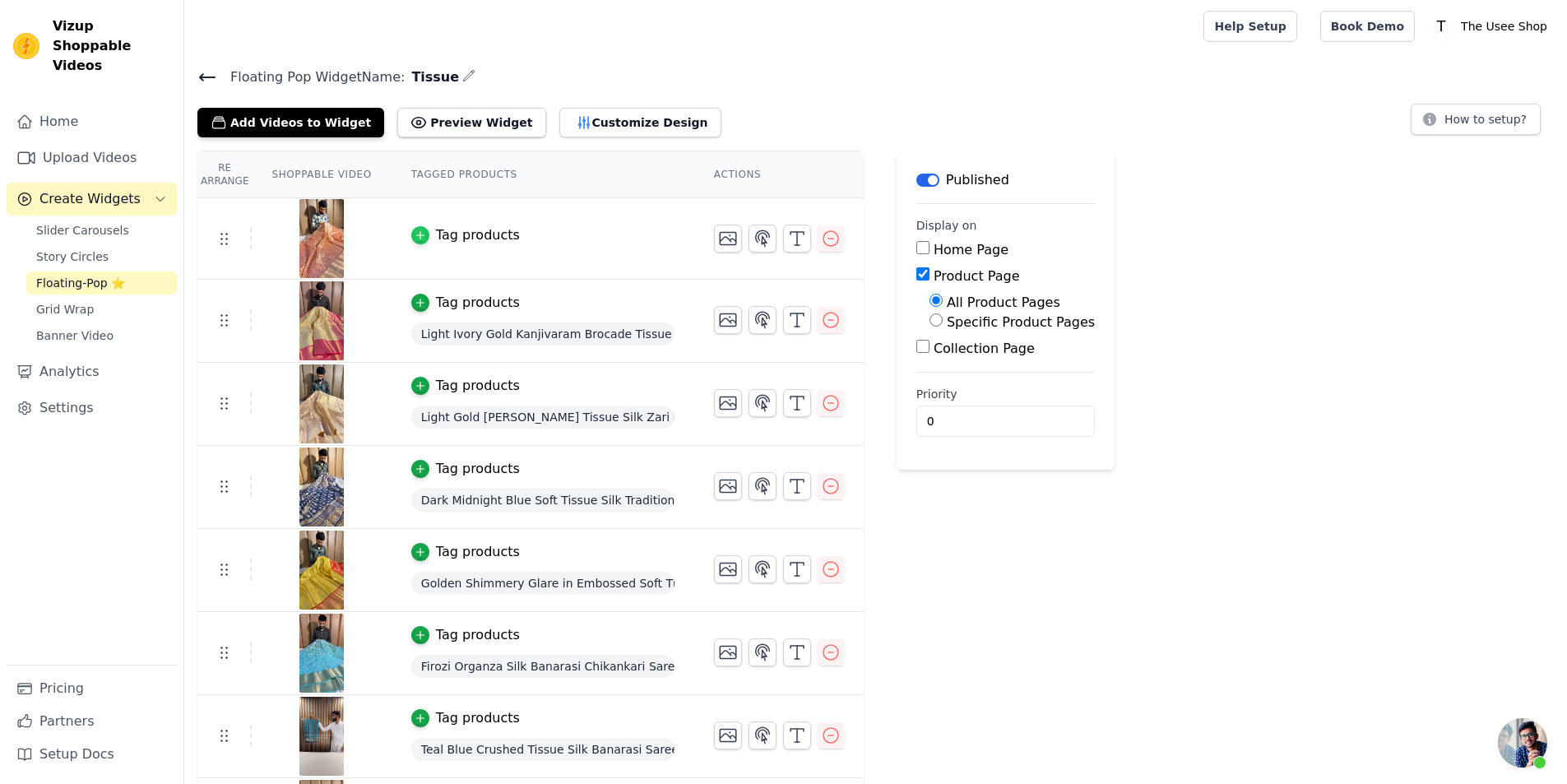
click at [411, 229] on div "button" at bounding box center [420, 235] width 18 height 18
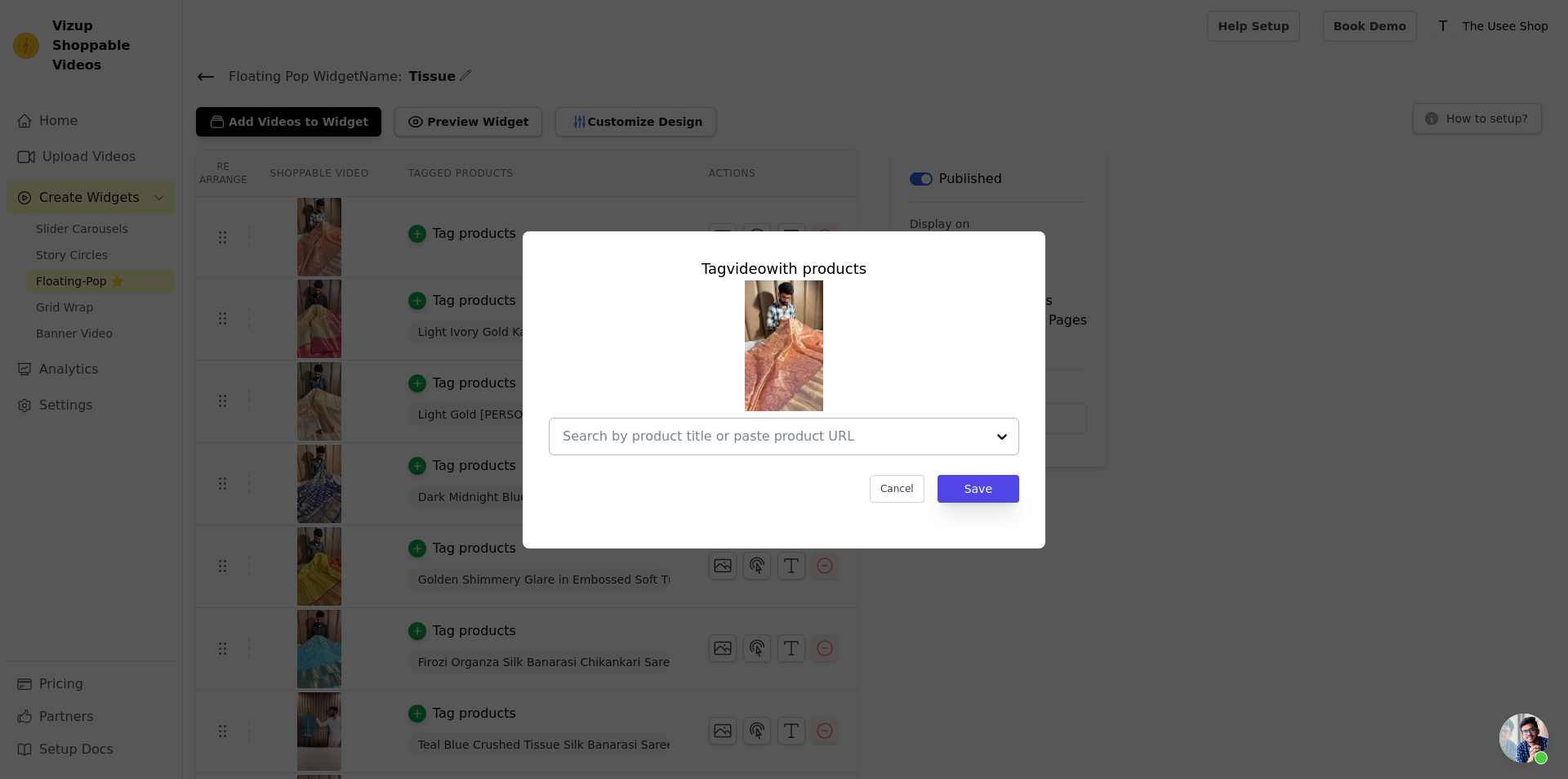
click at [654, 440] on input "text" at bounding box center [774, 436] width 423 height 20
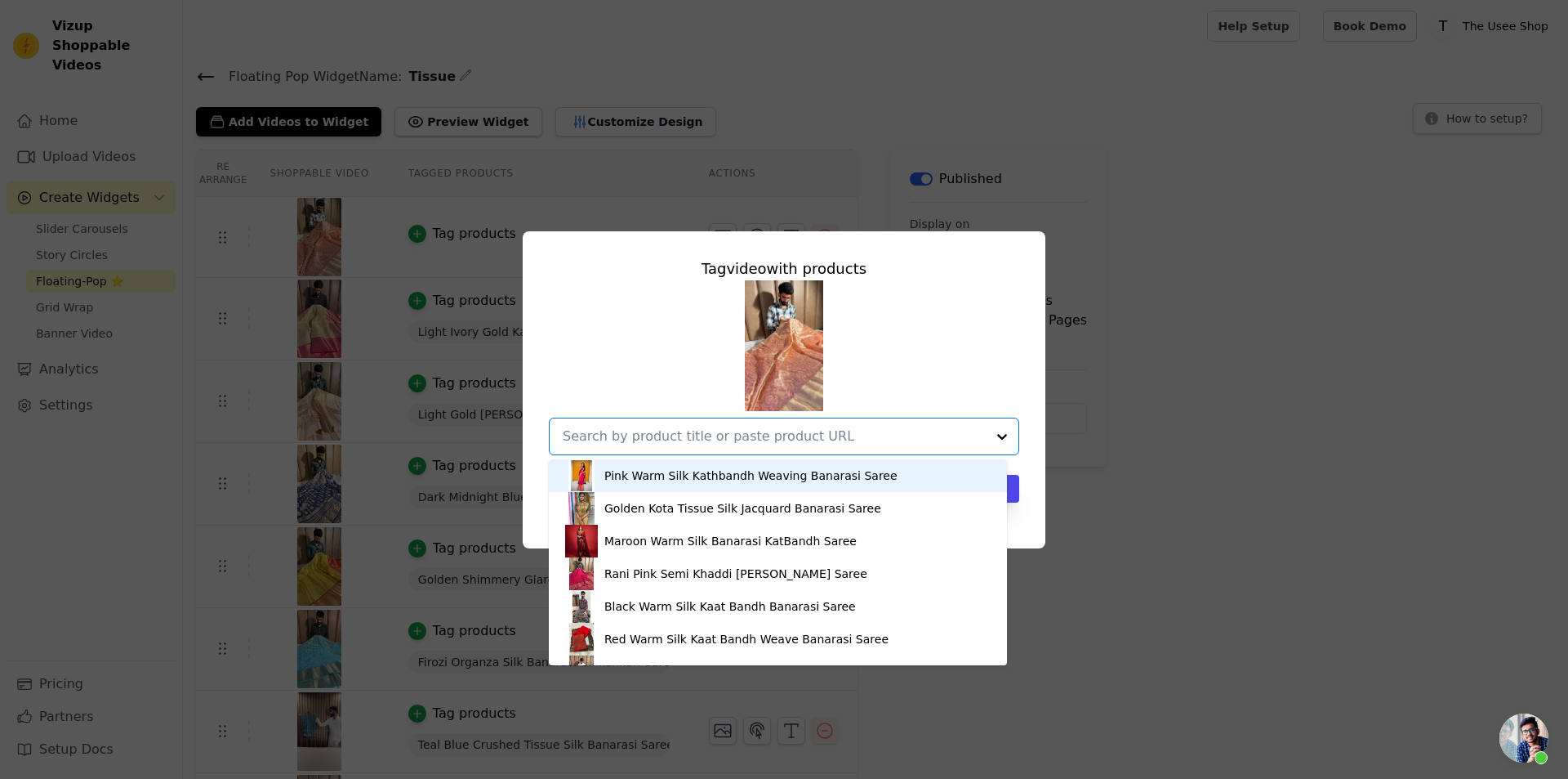
paste input "https://theuseeshop.com/products/light-pastel-peach-tissue-silk-chikankari-embr…"
type input "https://theuseeshop.com/products/light-pastel-peach-tissue-silk-chikankari-embr…"
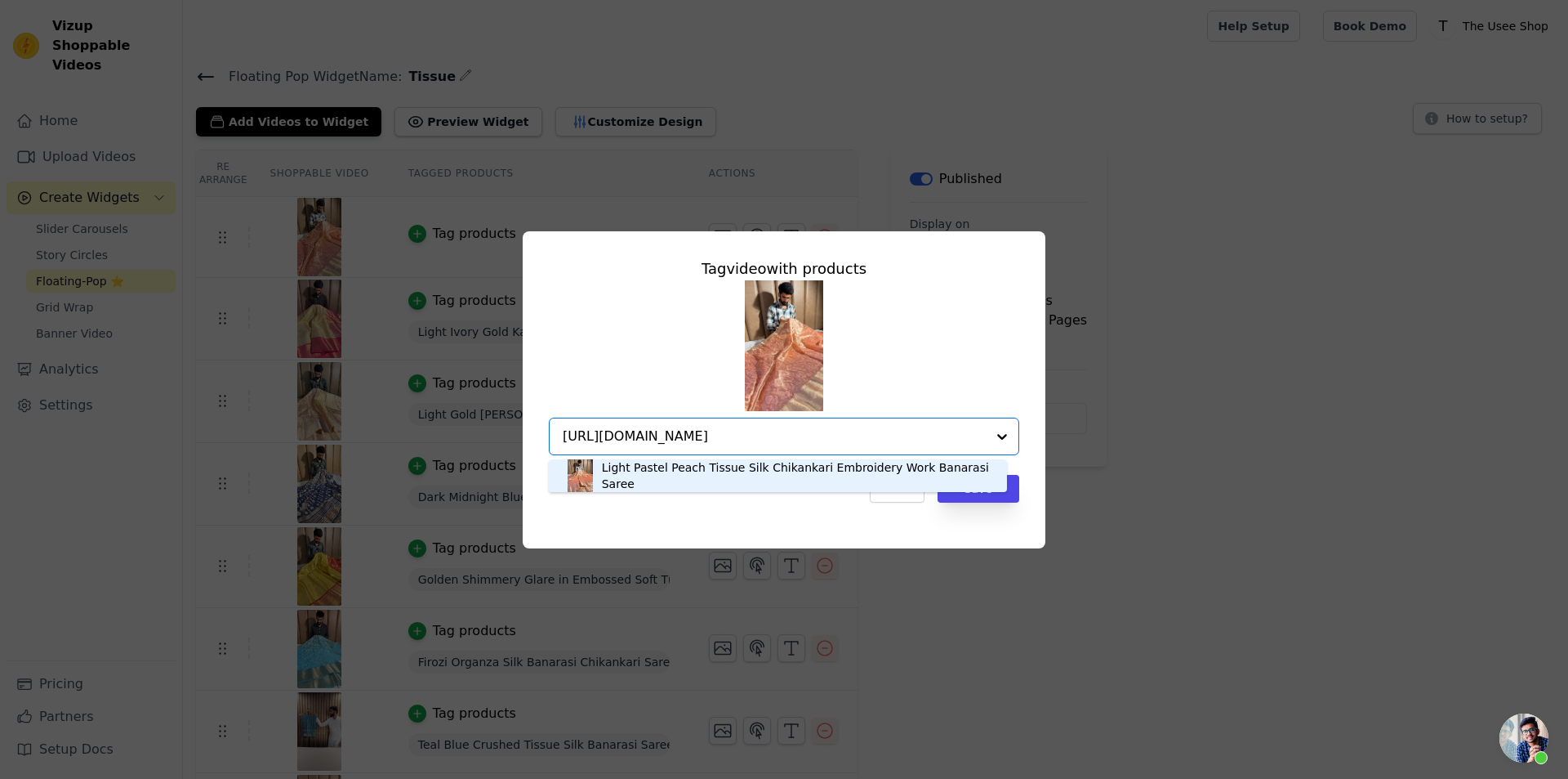
click at [590, 476] on img at bounding box center [580, 476] width 30 height 33
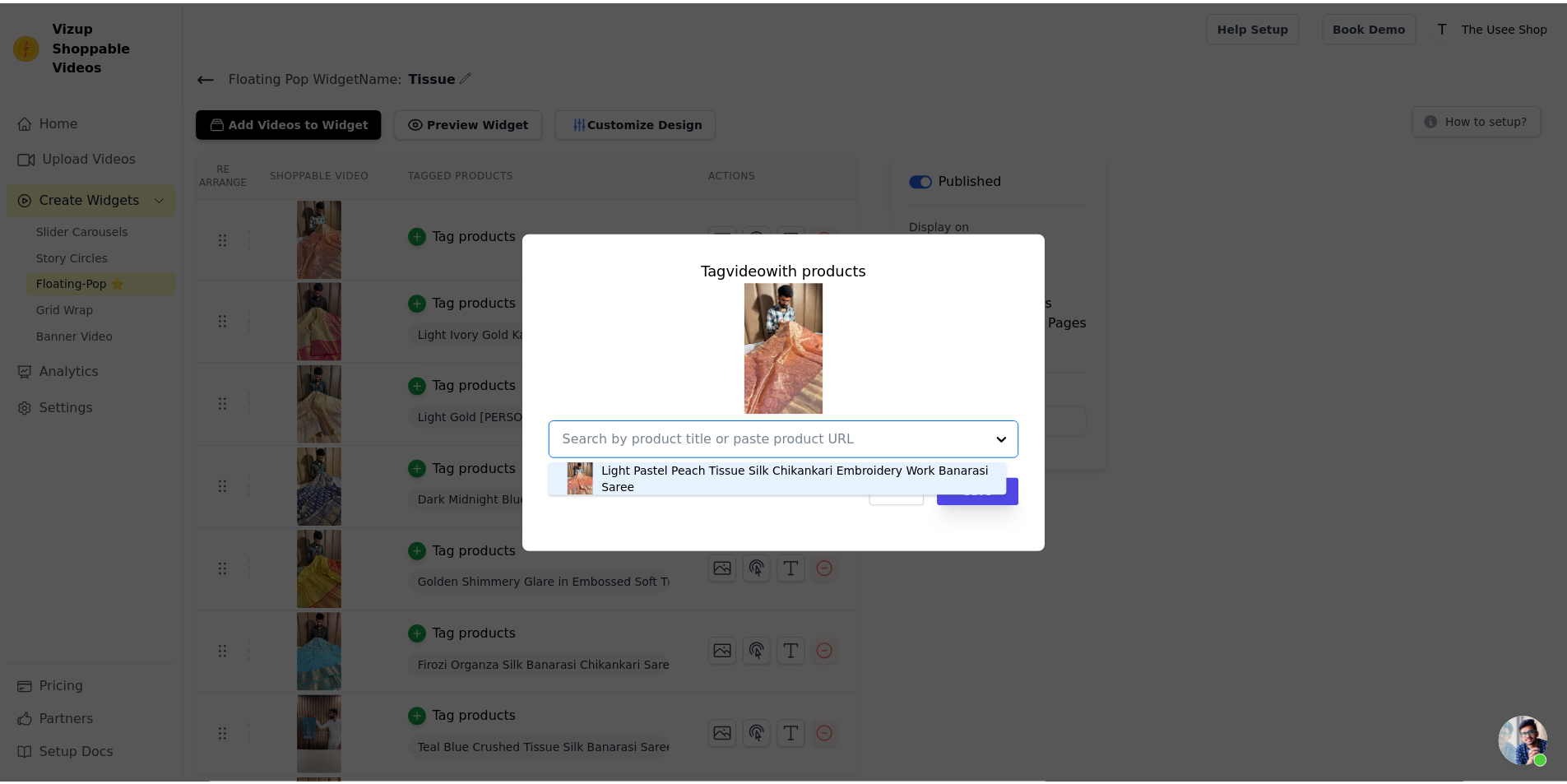
scroll to position [0, 0]
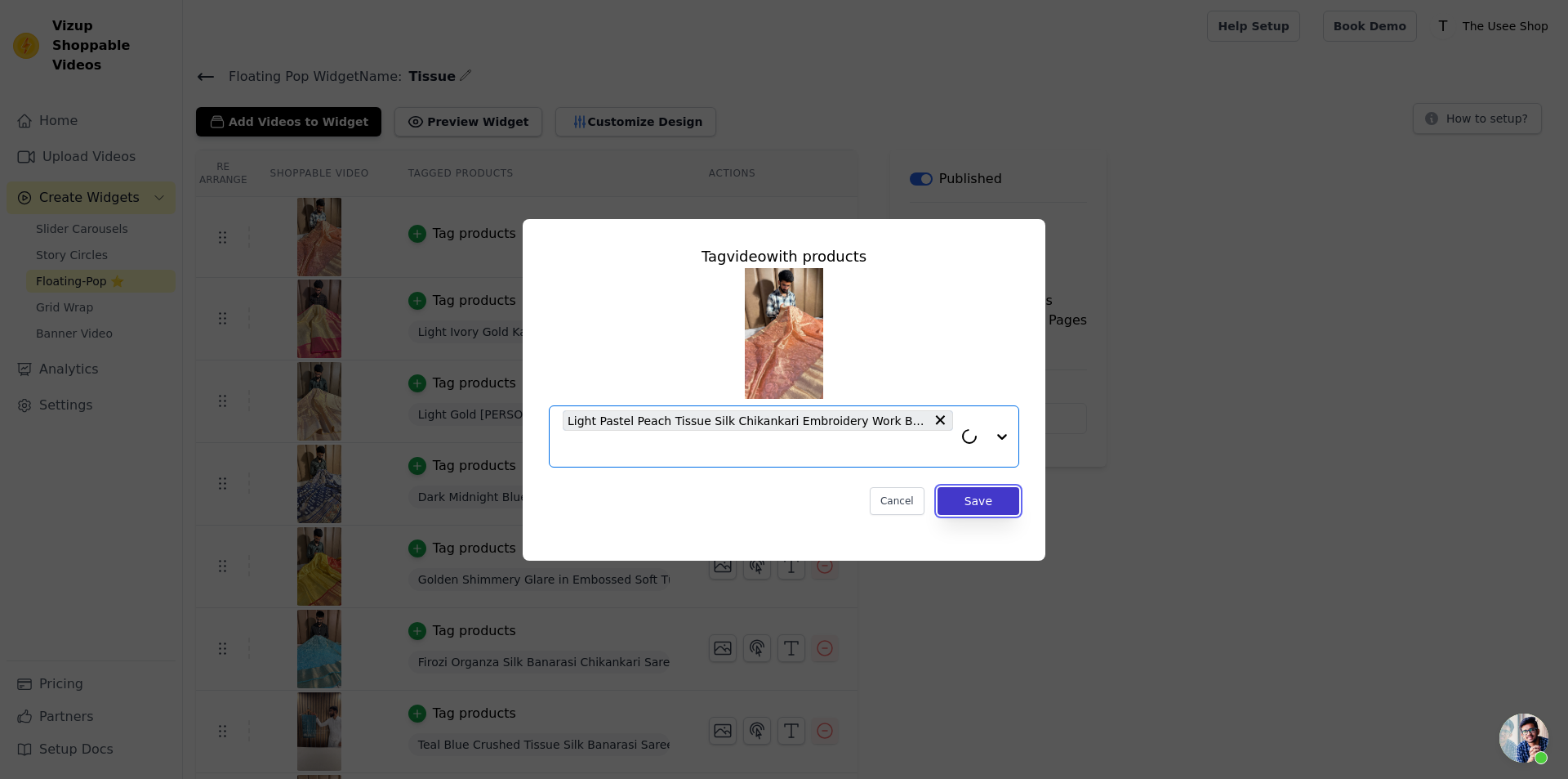
click at [988, 507] on button "Save" at bounding box center [979, 501] width 81 height 28
